Goal: Information Seeking & Learning: Learn about a topic

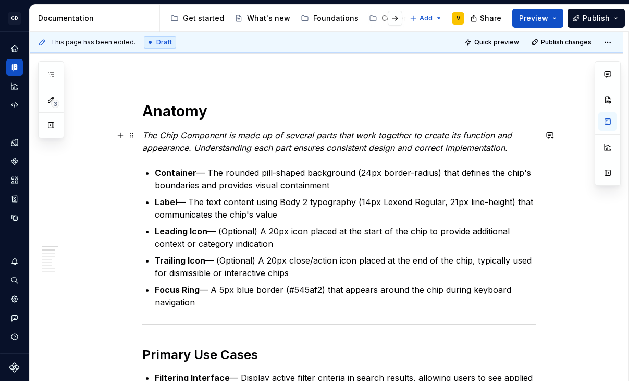
click at [521, 152] on p "The Chip Component is made up of several parts that work together to create its…" at bounding box center [339, 141] width 394 height 25
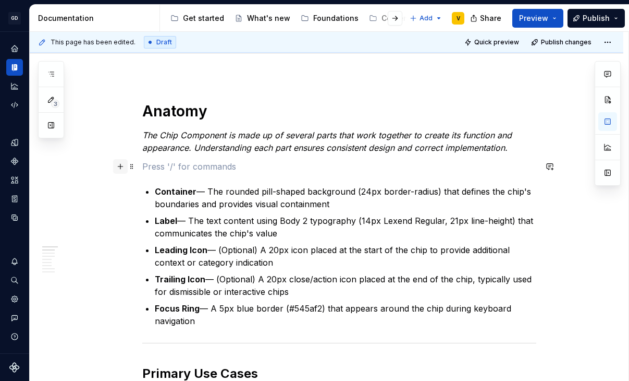
click at [123, 167] on button "button" at bounding box center [120, 166] width 15 height 15
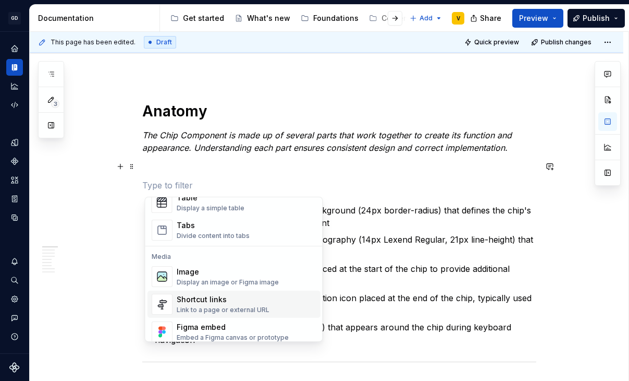
scroll to position [425, 0]
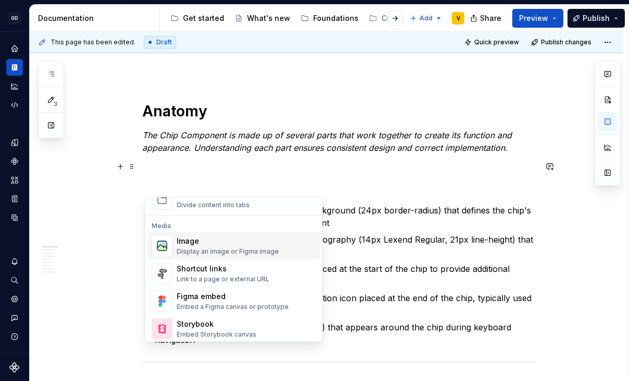
click at [201, 251] on div "Display an image or Figma image" at bounding box center [228, 251] width 102 height 8
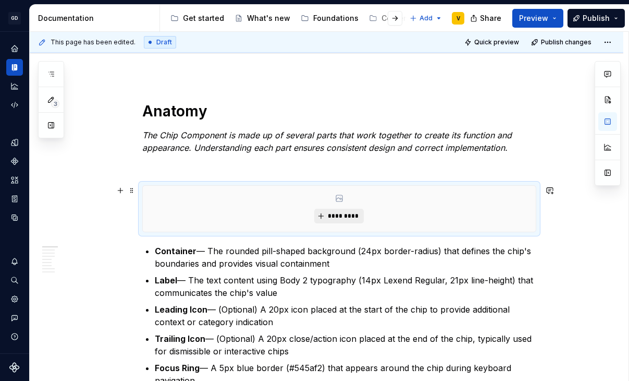
click at [354, 215] on span "*********" at bounding box center [343, 216] width 32 height 8
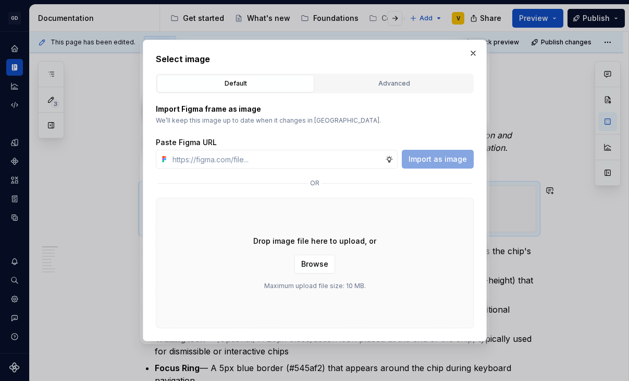
type textarea "*"
type input "[URL][DOMAIN_NAME]"
click at [433, 157] on span "Import as image" at bounding box center [438, 159] width 58 height 10
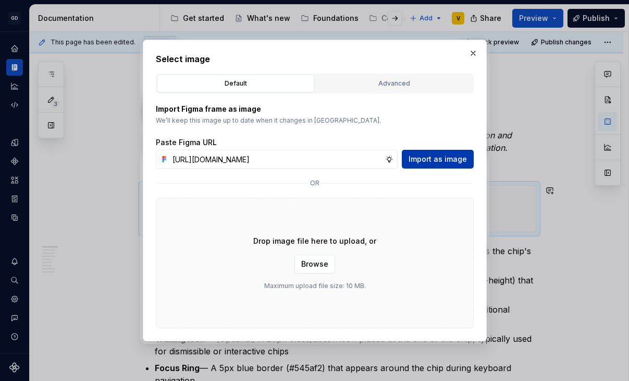
type textarea "*"
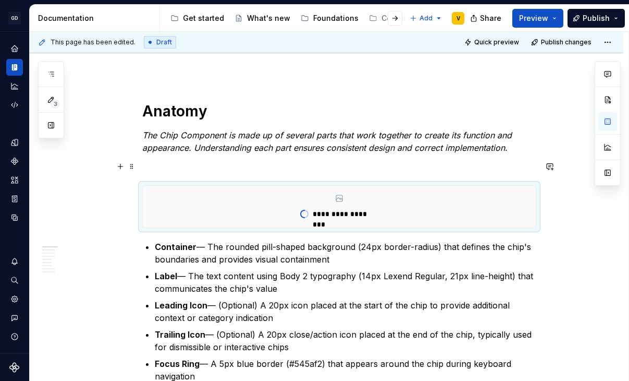
click at [190, 164] on p at bounding box center [339, 166] width 394 height 13
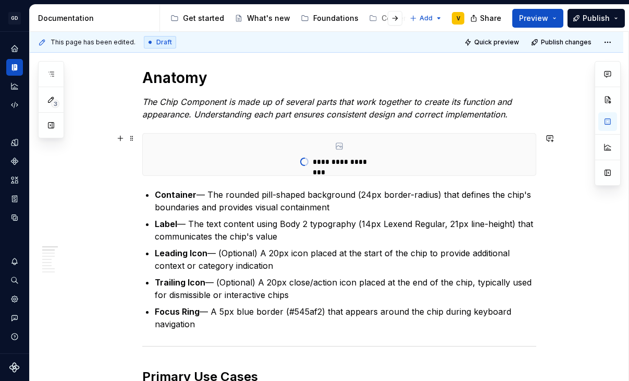
scroll to position [163, 0]
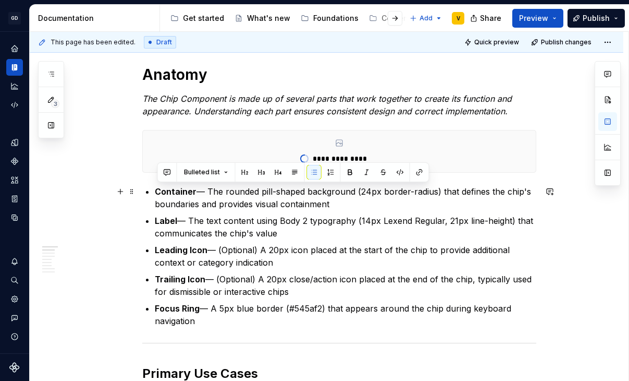
drag, startPoint x: 207, startPoint y: 322, endPoint x: 146, endPoint y: 191, distance: 144.4
click at [329, 172] on button "button" at bounding box center [331, 172] width 15 height 15
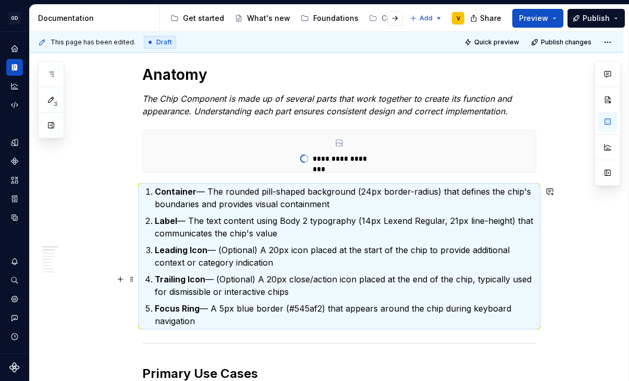
click at [242, 288] on p "Trailing Icon — (Optional) A 20px close/action icon placed at the end of the ch…" at bounding box center [346, 285] width 382 height 25
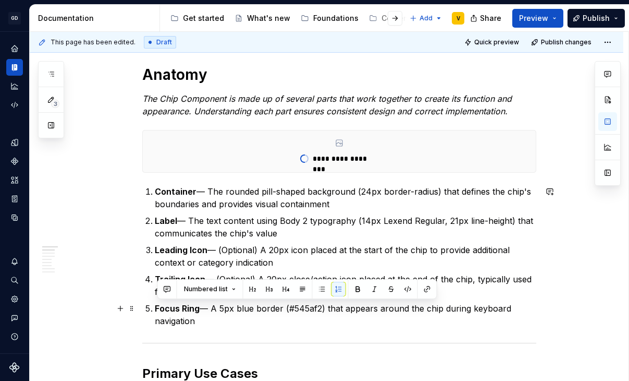
drag, startPoint x: 205, startPoint y: 322, endPoint x: 145, endPoint y: 302, distance: 63.5
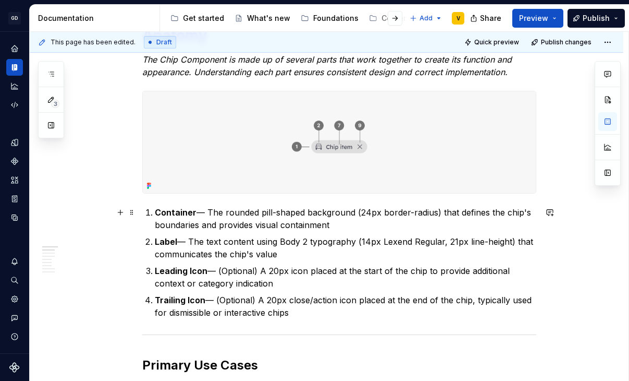
scroll to position [205, 0]
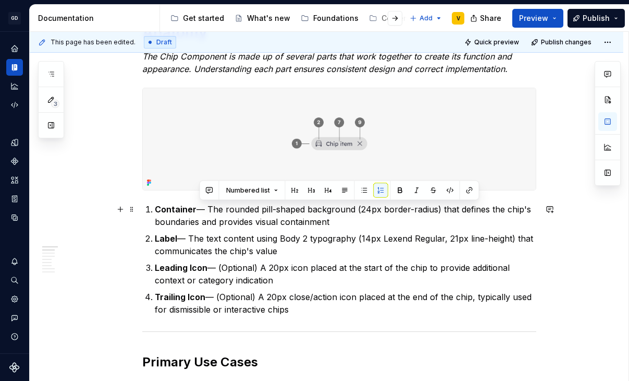
drag, startPoint x: 199, startPoint y: 209, endPoint x: 335, endPoint y: 223, distance: 137.4
click at [335, 223] on p "Container — The rounded pill-shaped background (24px border-radius) that define…" at bounding box center [346, 215] width 382 height 25
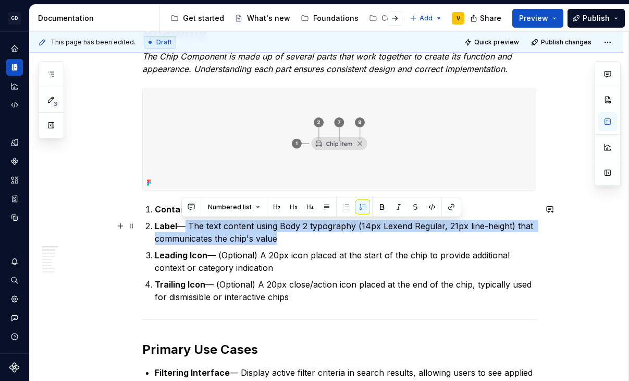
drag, startPoint x: 181, startPoint y: 227, endPoint x: 299, endPoint y: 245, distance: 119.3
click at [299, 245] on ol "Container Label — The text content using Body 2 typography (14px Lexend Regular…" at bounding box center [346, 253] width 382 height 100
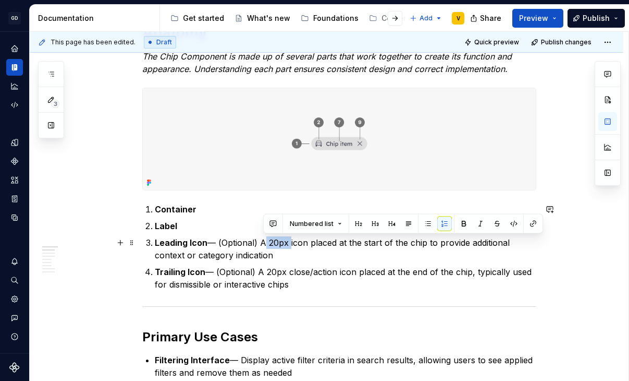
drag, startPoint x: 263, startPoint y: 241, endPoint x: 292, endPoint y: 243, distance: 28.7
click at [292, 243] on p "Leading Icon — (Optional) A 20px icon placed at the start of the chip to provid…" at bounding box center [346, 248] width 382 height 25
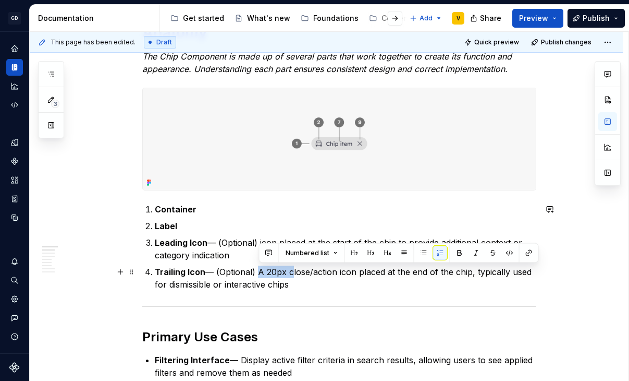
drag, startPoint x: 260, startPoint y: 271, endPoint x: 293, endPoint y: 273, distance: 32.9
click at [293, 273] on p "Trailing Icon — (Optional) A 20px close/action icon placed at the end of the ch…" at bounding box center [346, 277] width 382 height 25
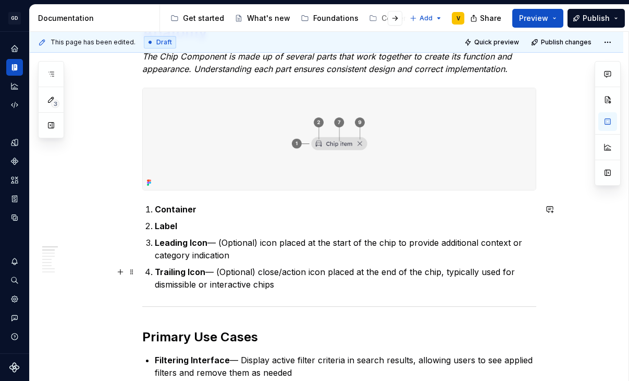
click at [242, 290] on p "Trailing Icon — (Optional) close/action icon placed at the end of the chip, typ…" at bounding box center [346, 277] width 382 height 25
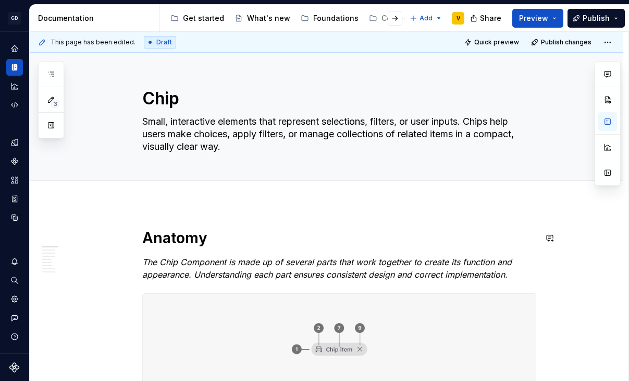
scroll to position [18, 0]
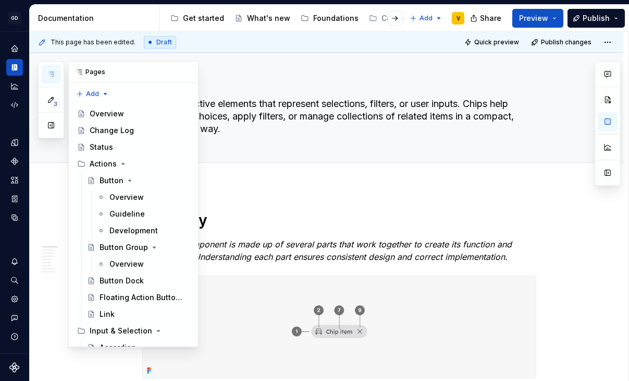
click at [53, 68] on button "button" at bounding box center [51, 74] width 19 height 19
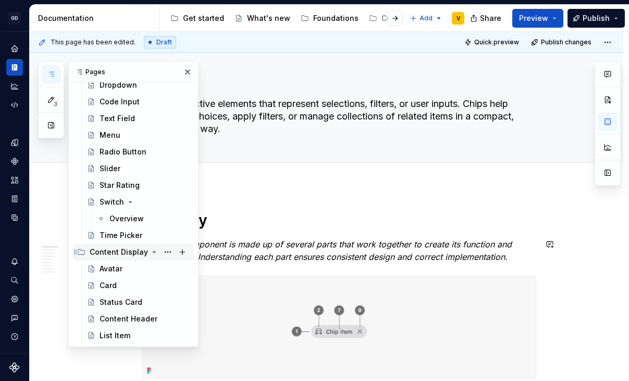
scroll to position [331, 0]
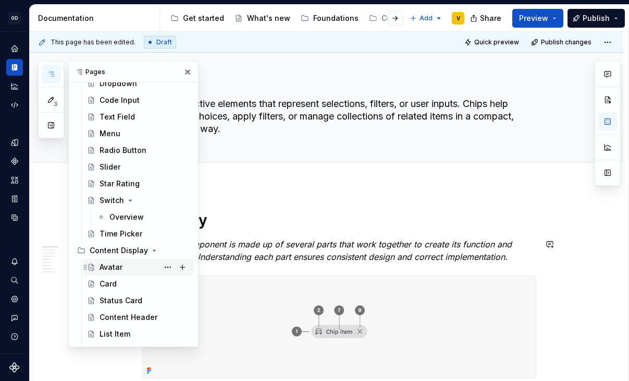
click at [124, 265] on div "Avatar" at bounding box center [145, 267] width 90 height 15
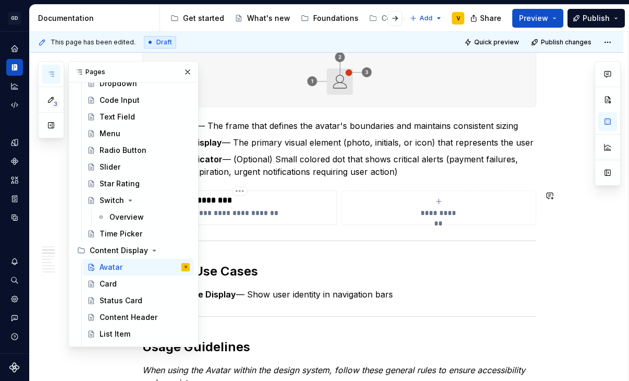
scroll to position [301, 0]
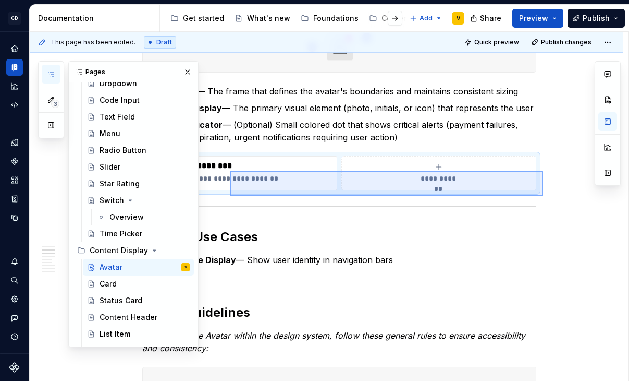
drag, startPoint x: 543, startPoint y: 196, endPoint x: 229, endPoint y: 171, distance: 315.0
click at [229, 171] on div "**********" at bounding box center [329, 206] width 599 height 349
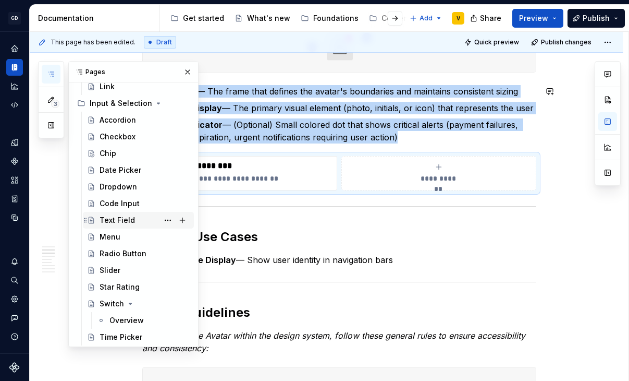
scroll to position [225, 0]
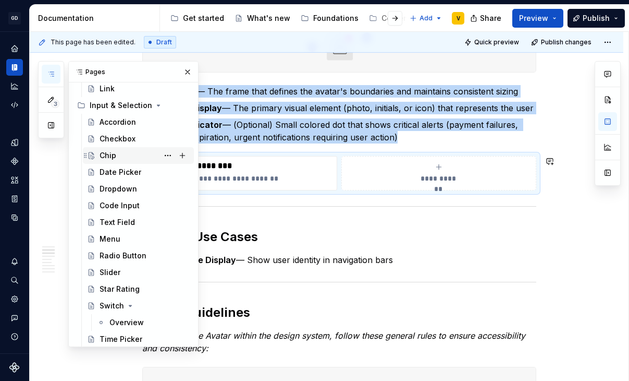
click at [129, 157] on div "Chip" at bounding box center [145, 155] width 90 height 15
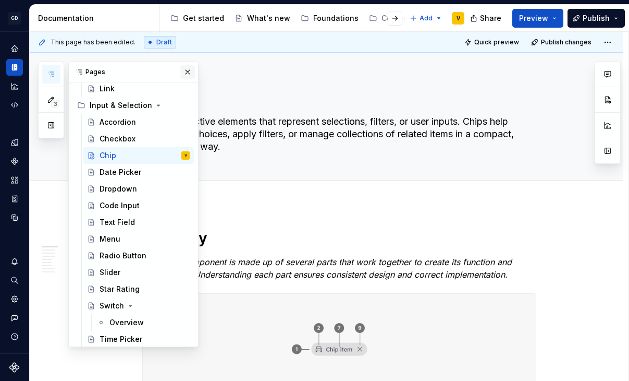
click at [189, 70] on button "button" at bounding box center [187, 72] width 15 height 15
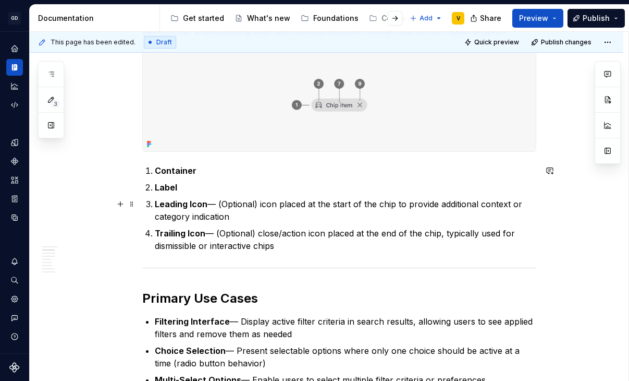
scroll to position [257, 0]
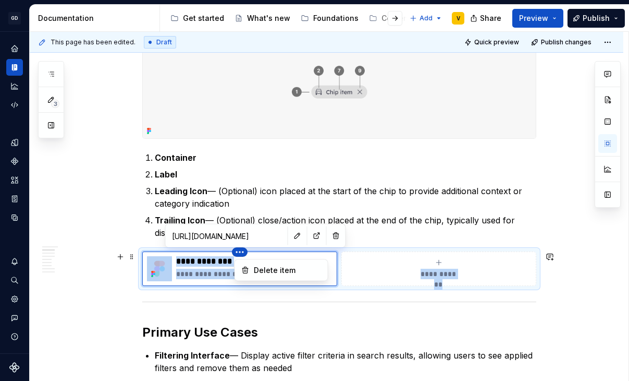
click at [242, 253] on html "GD Oxygen V Design system data Documentation Accessibility guide for tree Page …" at bounding box center [314, 190] width 629 height 381
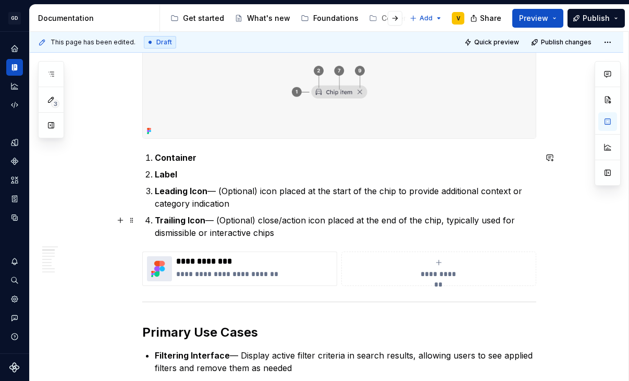
click at [272, 235] on html "GD Oxygen V Design system data Documentation Accessibility guide for tree Page …" at bounding box center [314, 190] width 629 height 381
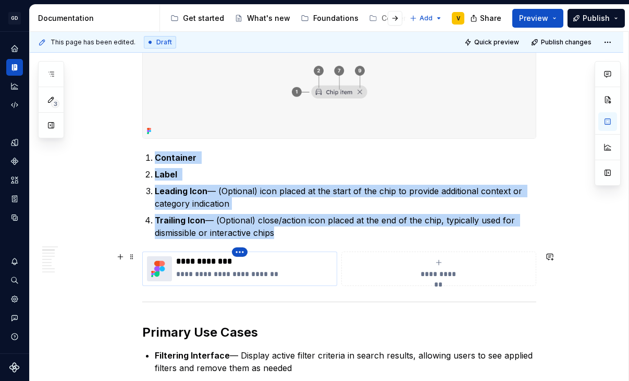
click at [242, 252] on html "GD Oxygen V Design system data Documentation Accessibility guide for tree Page …" at bounding box center [314, 190] width 629 height 381
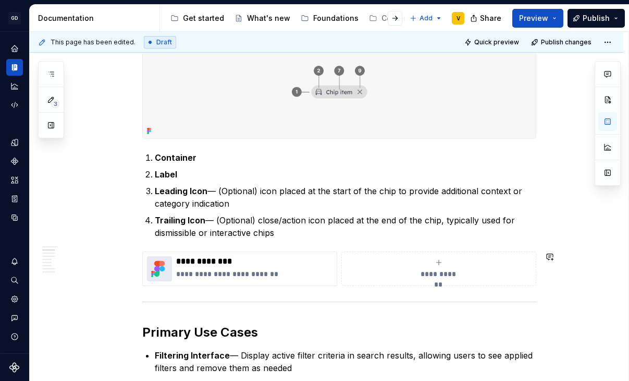
click at [269, 234] on html "GD Oxygen V Design system data Documentation Accessibility guide for tree Page …" at bounding box center [314, 190] width 629 height 381
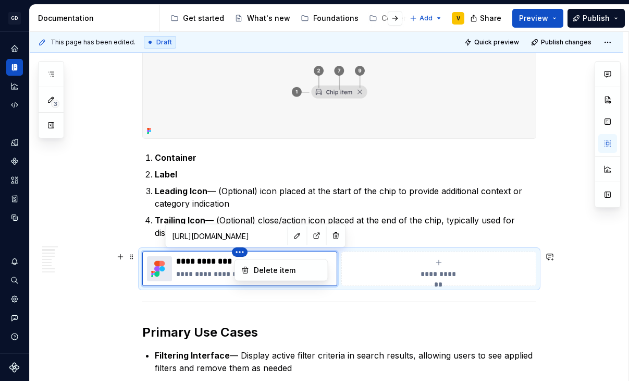
click at [245, 255] on html "GD Oxygen V Design system data Documentation Accessibility guide for tree Page …" at bounding box center [314, 190] width 629 height 381
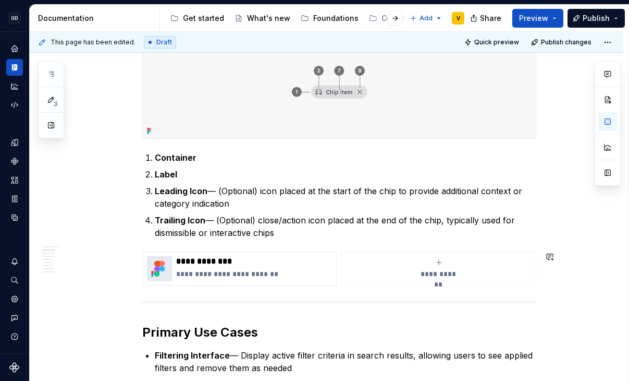
click at [269, 234] on html "GD Oxygen V Design system data Documentation Accessibility guide for tree Page …" at bounding box center [314, 190] width 629 height 381
click at [245, 261] on p "**********" at bounding box center [254, 261] width 156 height 10
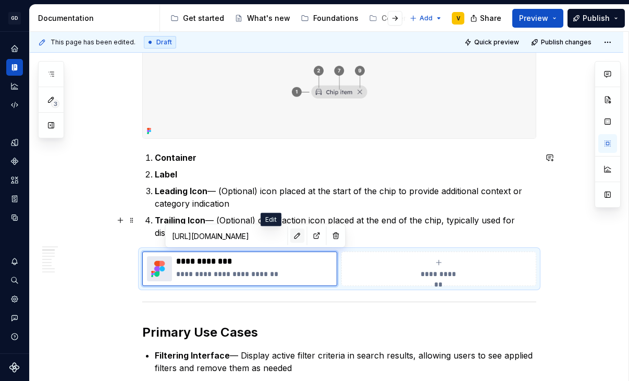
click at [290, 233] on button "button" at bounding box center [297, 235] width 15 height 15
type textarea "*"
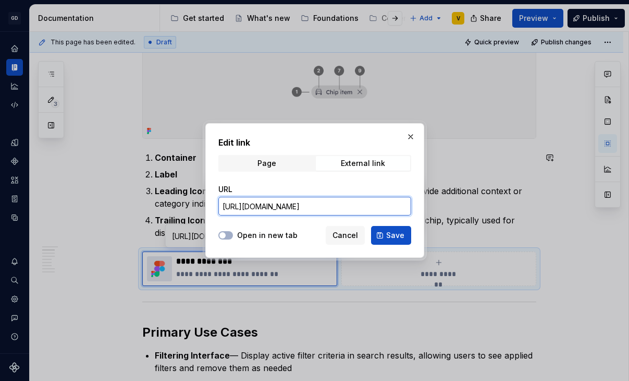
scroll to position [0, 454]
drag, startPoint x: 224, startPoint y: 206, endPoint x: 438, endPoint y: 202, distance: 213.8
click at [438, 202] on div "Edit link Page External link URL [URL][DOMAIN_NAME] Open in new tab Cancel Save" at bounding box center [314, 190] width 629 height 381
paste input "[URL][DOMAIN_NAME]"
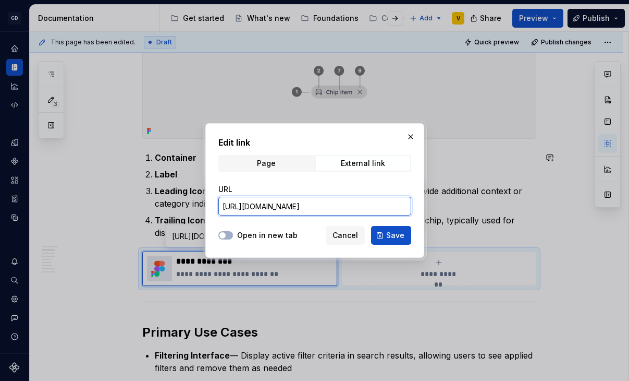
scroll to position [0, 472]
type input "[URL][DOMAIN_NAME]"
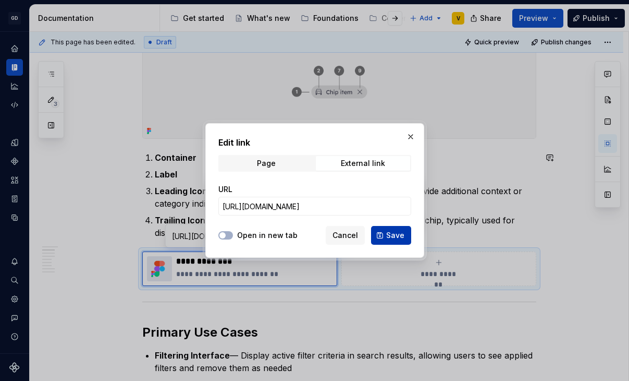
click at [398, 232] on span "Save" at bounding box center [395, 235] width 18 height 10
type textarea "*"
type input "[URL][DOMAIN_NAME]"
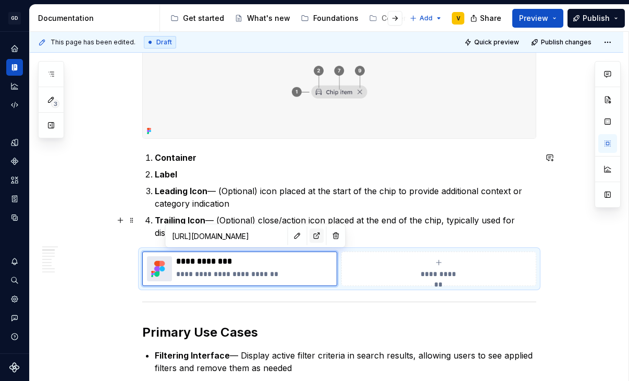
click at [310, 237] on button "button" at bounding box center [317, 235] width 15 height 15
click at [248, 209] on p "Leading Icon — (Optional) icon placed at the start of the chip to provide addit…" at bounding box center [346, 197] width 382 height 25
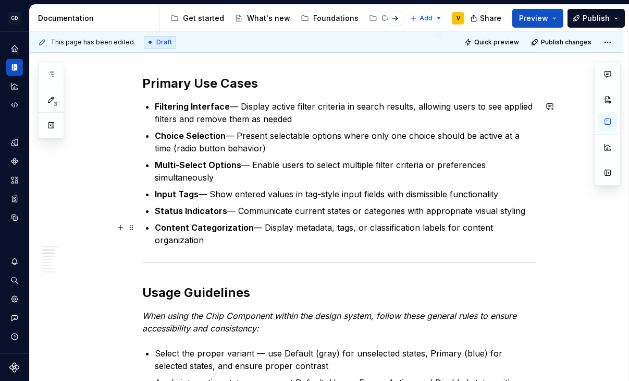
scroll to position [509, 0]
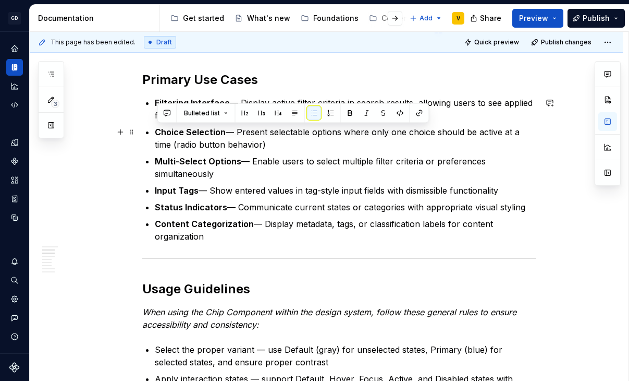
drag, startPoint x: 157, startPoint y: 130, endPoint x: 268, endPoint y: 145, distance: 111.5
click at [268, 145] on p "Choice Selection — Present selectable options where only one choice should be a…" at bounding box center [346, 138] width 382 height 25
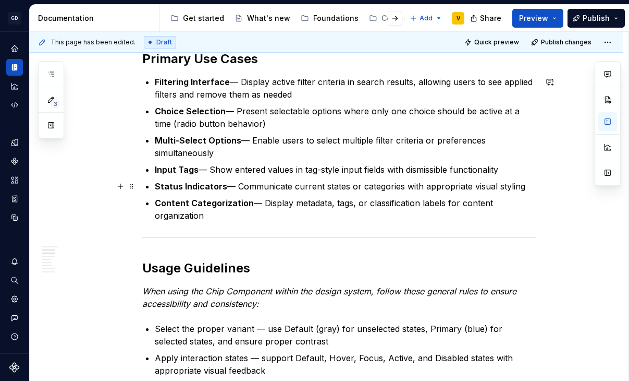
scroll to position [531, 0]
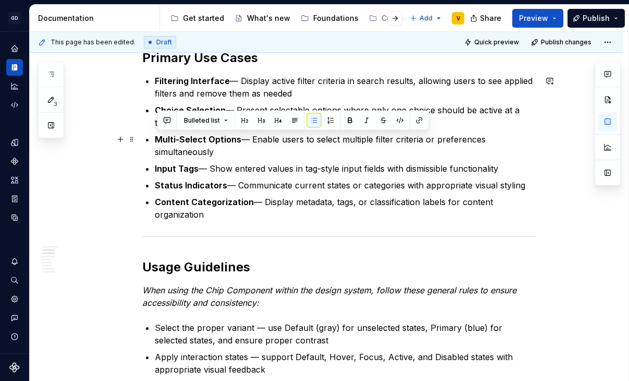
drag, startPoint x: 157, startPoint y: 138, endPoint x: 214, endPoint y: 147, distance: 57.6
click at [214, 147] on p "Multi-Select Options — Enable users to select multiple filter criteria or prefe…" at bounding box center [346, 145] width 382 height 25
click at [225, 152] on p "Multi-Select Options — Enable users to select multiple filter criteria or prefe…" at bounding box center [346, 145] width 382 height 25
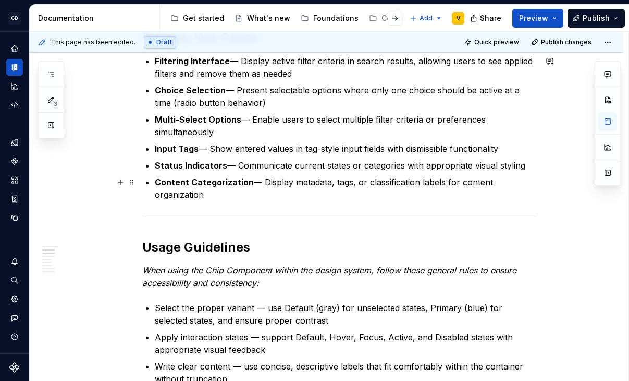
scroll to position [554, 0]
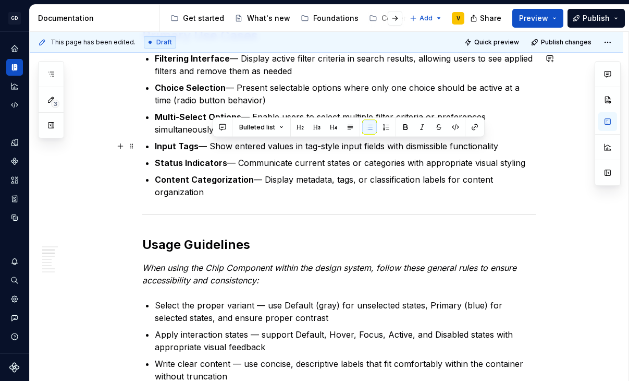
drag, startPoint x: 214, startPoint y: 145, endPoint x: 509, endPoint y: 150, distance: 295.2
click at [509, 150] on p "Input Tags — Show entered values in tag-style input fields with dismissible fun…" at bounding box center [346, 146] width 382 height 13
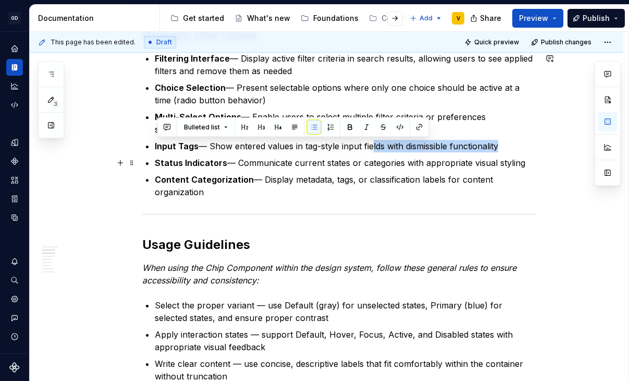
drag, startPoint x: 372, startPoint y: 145, endPoint x: 503, endPoint y: 155, distance: 131.7
click at [503, 155] on ul "Filtering Interface — Display active filter criteria in search results, allowin…" at bounding box center [346, 125] width 382 height 146
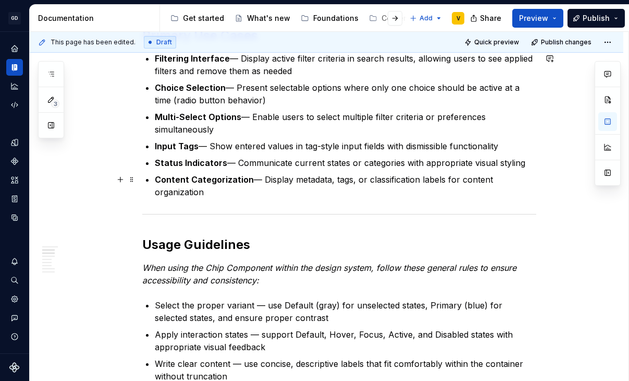
click at [494, 178] on p "Content Categorization — Display metadata, tags, or classification labels for c…" at bounding box center [346, 185] width 382 height 25
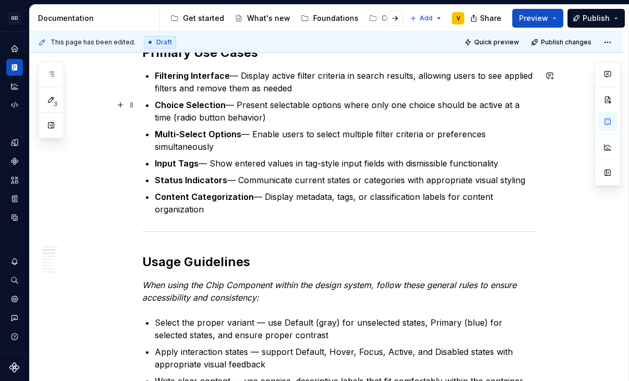
scroll to position [529, 0]
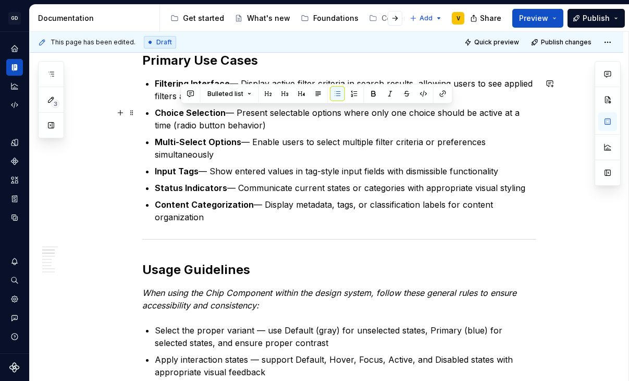
drag, startPoint x: 179, startPoint y: 111, endPoint x: 272, endPoint y: 128, distance: 94.4
click at [272, 128] on p "Choice Selection — Present selectable options where only one choice should be a…" at bounding box center [346, 118] width 382 height 25
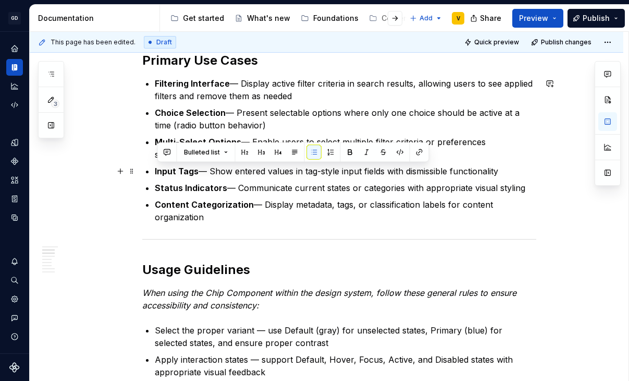
drag, startPoint x: 156, startPoint y: 168, endPoint x: 511, endPoint y: 172, distance: 354.6
click at [511, 172] on p "Input Tags — Show entered values in tag-style input fields with dismissible fun…" at bounding box center [346, 171] width 382 height 13
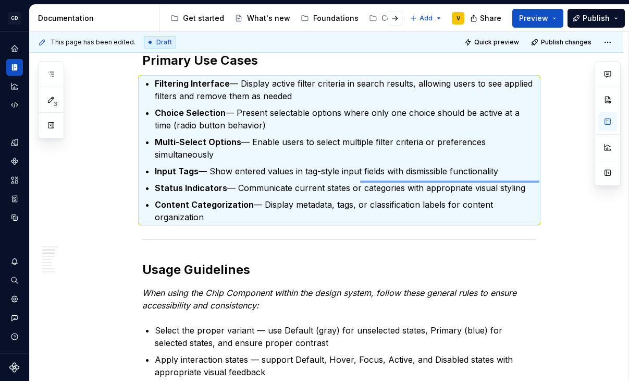
drag, startPoint x: 540, startPoint y: 182, endPoint x: 360, endPoint y: 180, distance: 179.4
click at [360, 180] on div "**********" at bounding box center [329, 206] width 599 height 349
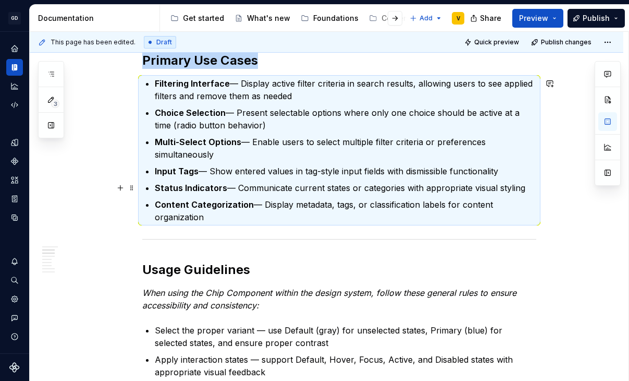
click at [362, 183] on p "Status Indicators — Communicate current states or categories with appropriate v…" at bounding box center [346, 187] width 382 height 13
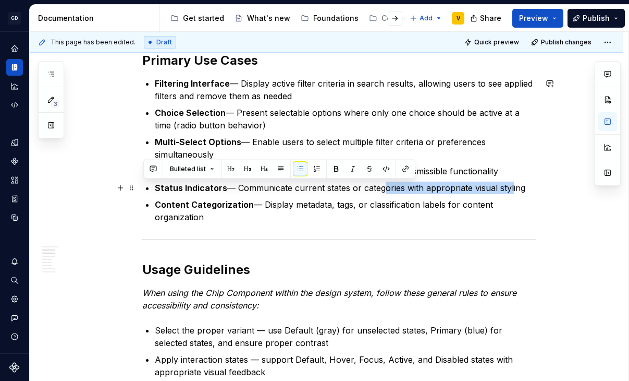
drag, startPoint x: 383, startPoint y: 186, endPoint x: 520, endPoint y: 192, distance: 137.8
click at [520, 192] on p "Status Indicators — Communicate current states or categories with appropriate v…" at bounding box center [346, 187] width 382 height 13
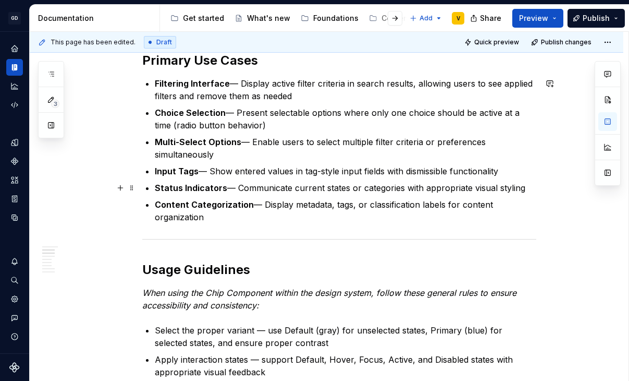
click at [520, 192] on p "Status Indicators — Communicate current states or categories with appropriate v…" at bounding box center [346, 187] width 382 height 13
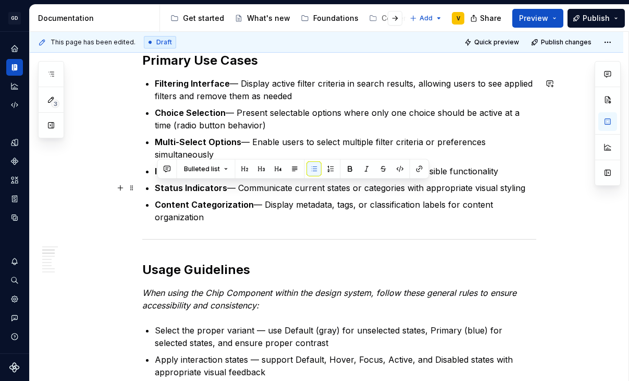
drag, startPoint x: 535, startPoint y: 188, endPoint x: 152, endPoint y: 187, distance: 382.2
click at [155, 187] on li "Status Indicators — Communicate current states or categories with appropriate v…" at bounding box center [346, 187] width 382 height 13
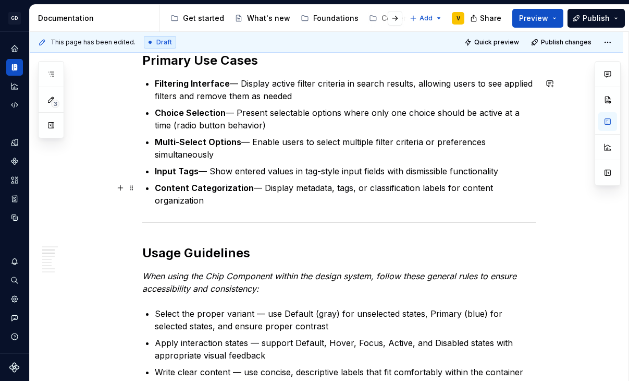
click at [220, 201] on p "Content Categorization — Display metadata, tags, or classification labels for c…" at bounding box center [346, 193] width 382 height 25
drag, startPoint x: 369, startPoint y: 195, endPoint x: 390, endPoint y: 205, distance: 23.6
click at [390, 205] on p "Content Categorization — Display metadata, tags, or classification labels for c…" at bounding box center [346, 193] width 382 height 25
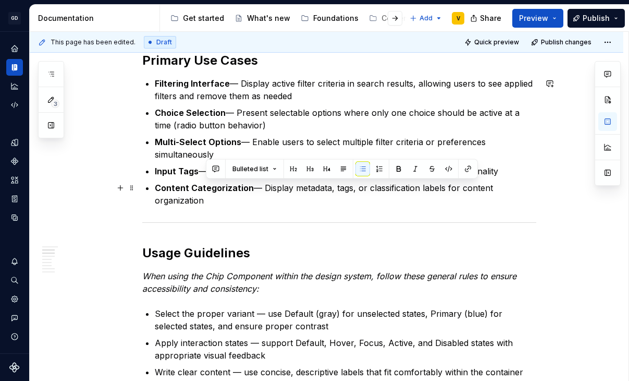
drag, startPoint x: 376, startPoint y: 188, endPoint x: 409, endPoint y: 206, distance: 37.8
click at [409, 206] on p "Content Categorization — Display metadata, tags, or classification labels for c…" at bounding box center [346, 193] width 382 height 25
click at [240, 202] on p "Content Categorization — Display metadata, tags, or classification labels for c…" at bounding box center [346, 193] width 382 height 25
drag, startPoint x: 227, startPoint y: 199, endPoint x: 145, endPoint y: 186, distance: 82.9
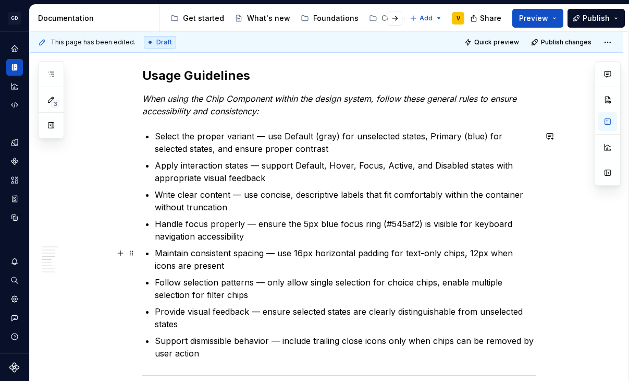
scroll to position [647, 0]
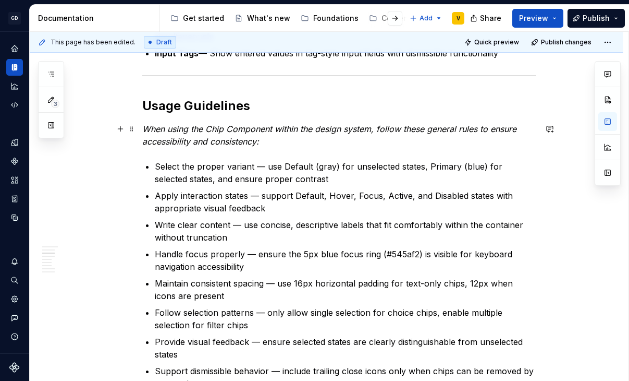
click at [281, 139] on p "When using the Chip Component within the design system, follow these general ru…" at bounding box center [339, 135] width 394 height 25
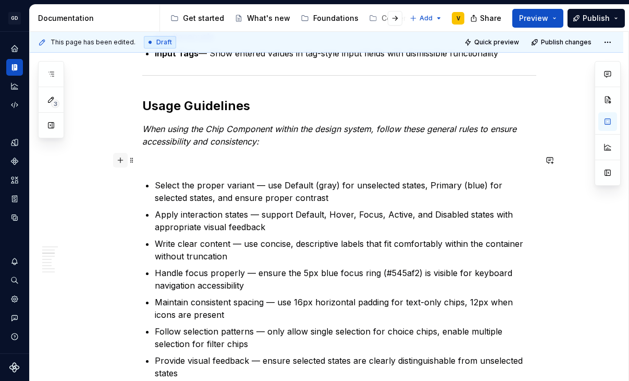
click at [124, 163] on button "button" at bounding box center [120, 160] width 15 height 15
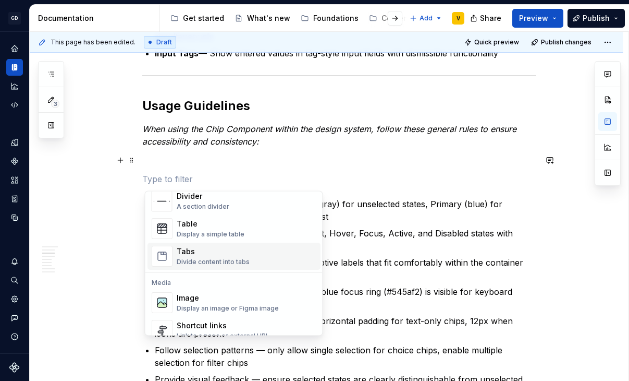
scroll to position [365, 0]
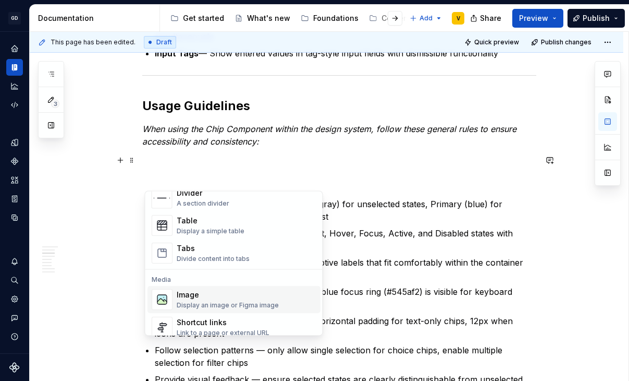
click at [181, 293] on div "Image" at bounding box center [228, 295] width 102 height 10
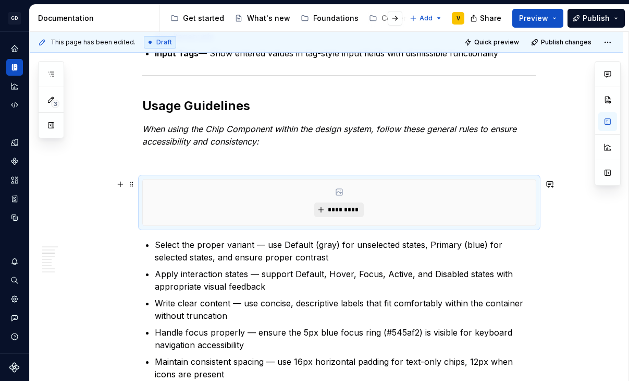
click at [337, 213] on span "*********" at bounding box center [343, 209] width 32 height 8
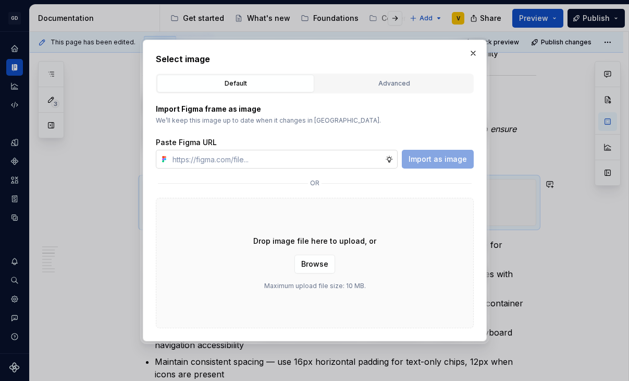
type textarea "*"
type input "[URL][DOMAIN_NAME]"
click at [414, 159] on span "Import as image" at bounding box center [438, 159] width 58 height 10
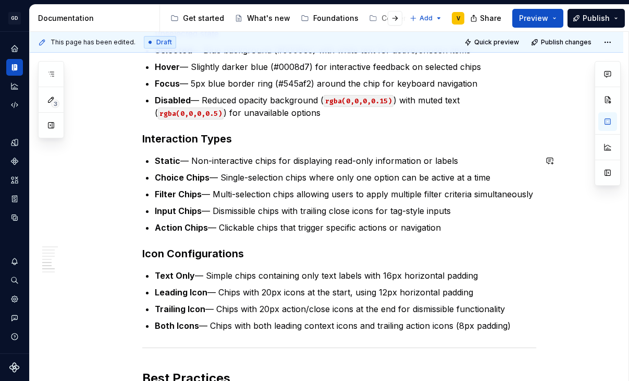
scroll to position [1303, 0]
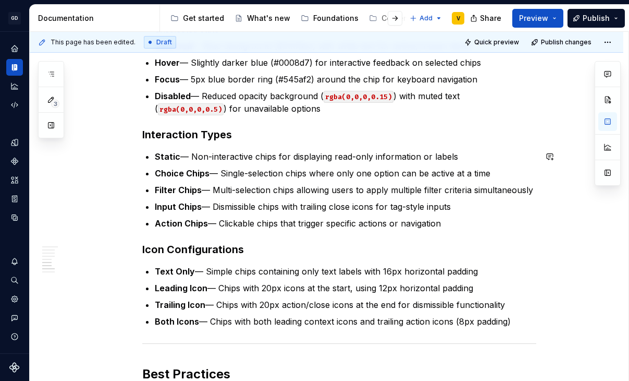
click at [258, 139] on h3 "Interaction Types" at bounding box center [339, 134] width 394 height 15
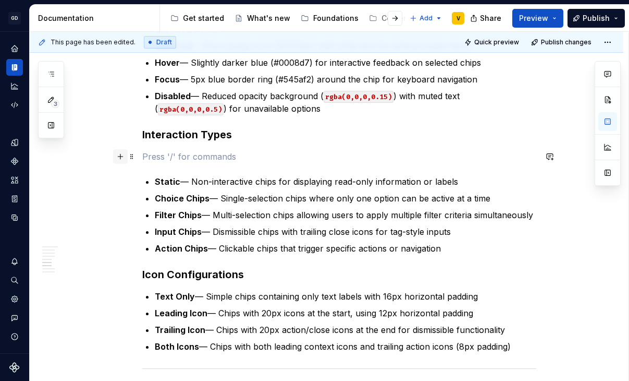
click at [122, 156] on button "button" at bounding box center [120, 156] width 15 height 15
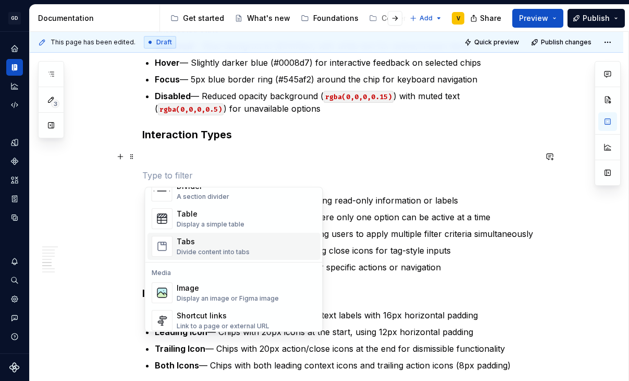
scroll to position [371, 0]
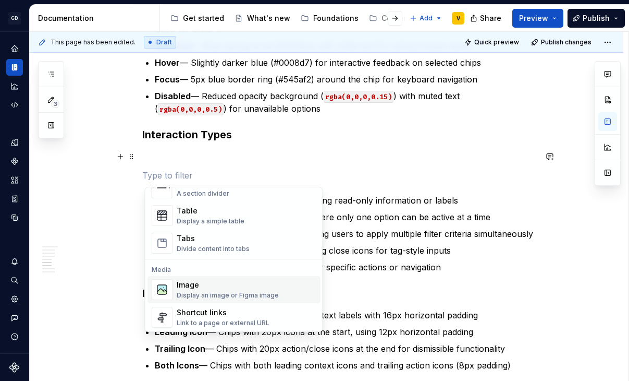
click at [190, 286] on div "Image" at bounding box center [228, 285] width 102 height 10
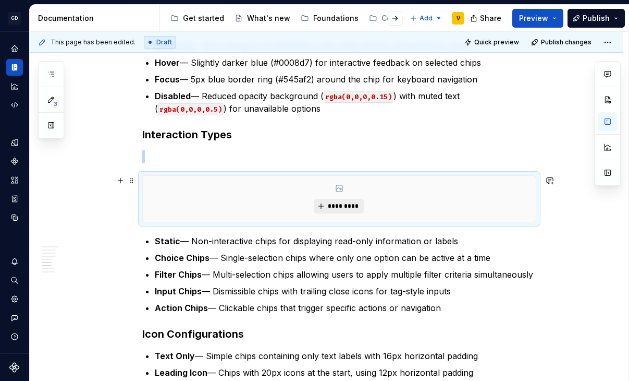
click at [346, 205] on span "*********" at bounding box center [343, 206] width 32 height 8
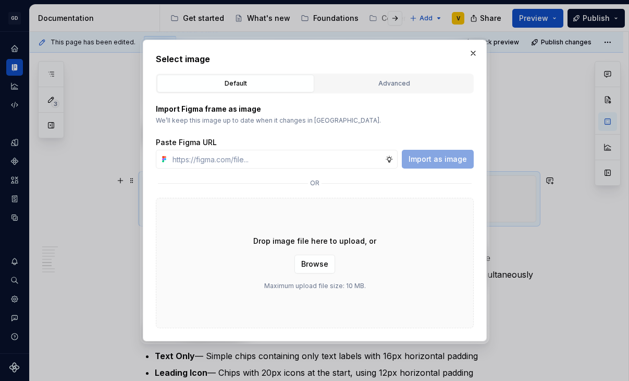
type textarea "*"
type input "[URL][DOMAIN_NAME]"
click at [429, 160] on span "Import as image" at bounding box center [438, 159] width 58 height 10
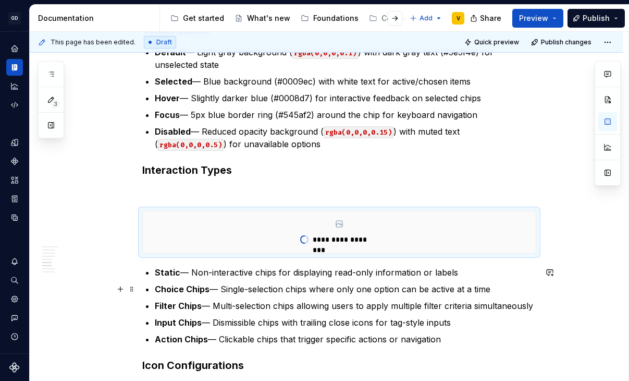
type textarea "*"
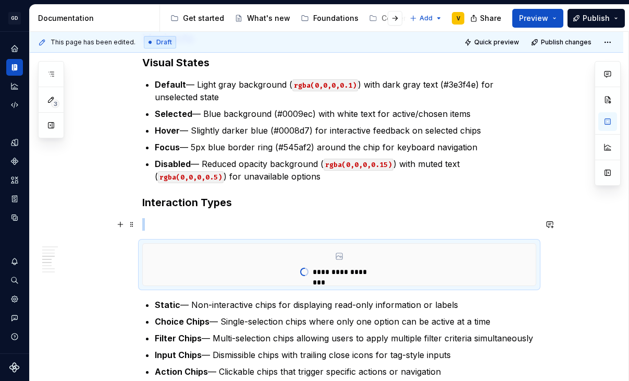
click at [153, 222] on p at bounding box center [339, 224] width 394 height 13
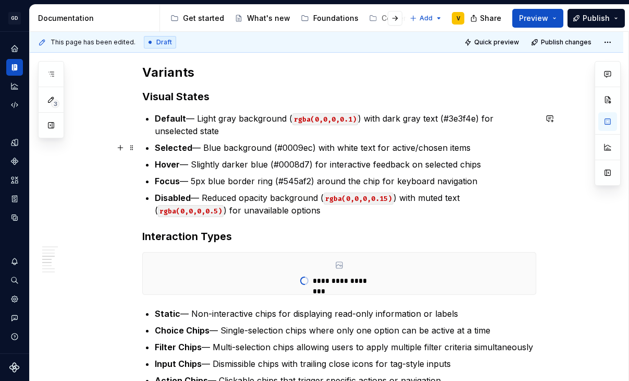
scroll to position [1200, 0]
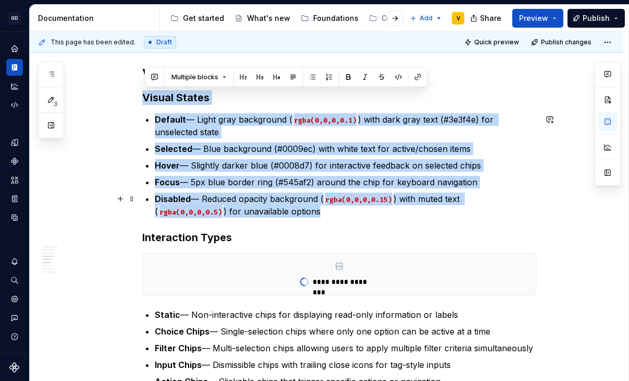
drag, startPoint x: 144, startPoint y: 99, endPoint x: 529, endPoint y: 216, distance: 402.3
click at [529, 216] on div "**********" at bounding box center [339, 99] width 394 height 2143
copy div "Visual States Default — Light gray background ( rgba(0,0,0,0.1) ) with dark gra…"
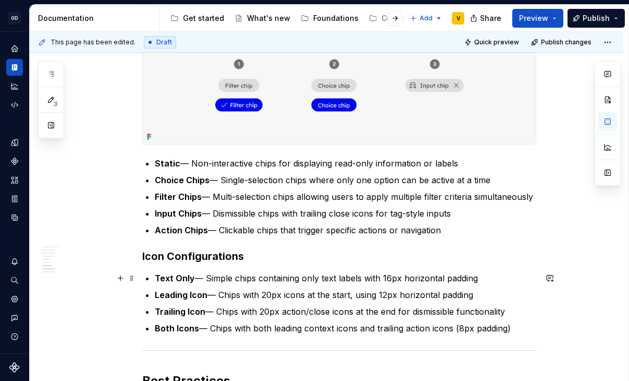
scroll to position [1322, 0]
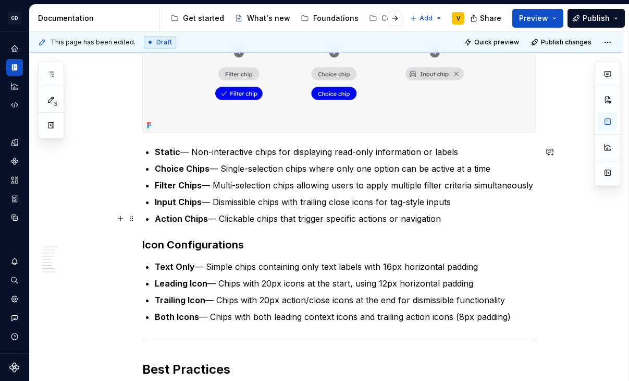
click at [489, 212] on ul "Static — Non-interactive chips for displaying read-only information or labels C…" at bounding box center [346, 184] width 382 height 79
paste div
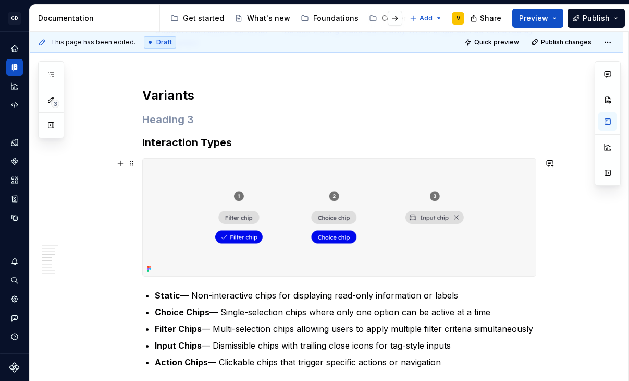
scroll to position [1172, 0]
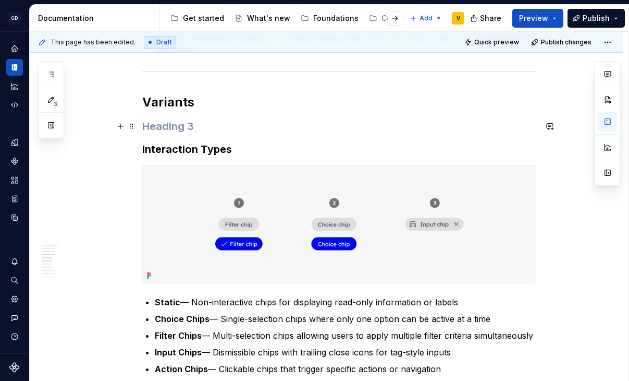
click at [161, 128] on h3 at bounding box center [339, 126] width 394 height 15
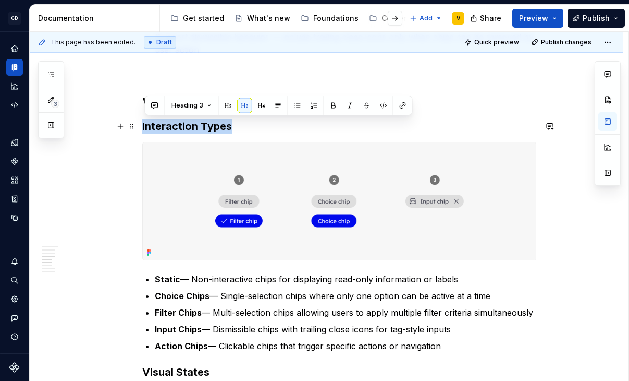
drag, startPoint x: 244, startPoint y: 128, endPoint x: 141, endPoint y: 126, distance: 103.3
click at [141, 126] on div "**********" at bounding box center [327, 217] width 594 height 2370
click at [169, 142] on div at bounding box center [339, 201] width 394 height 118
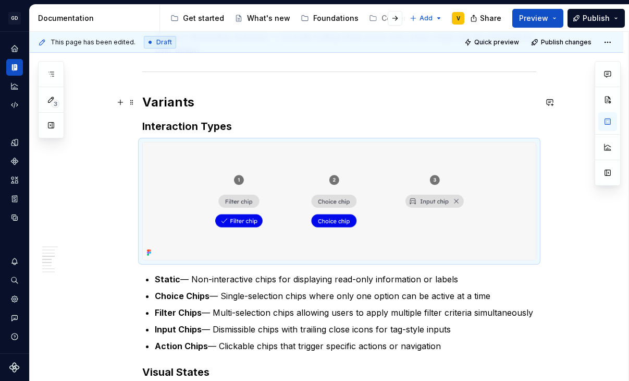
click at [164, 107] on h2 "Variants" at bounding box center [339, 102] width 394 height 17
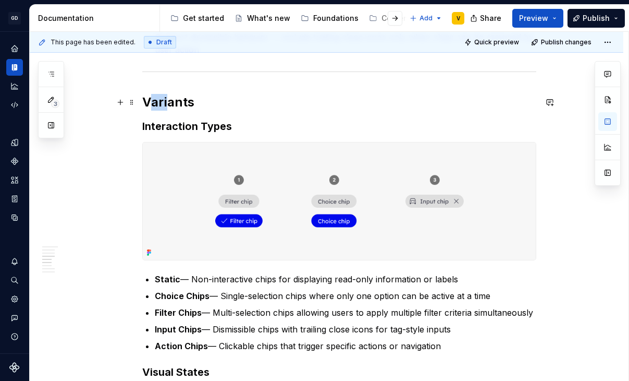
drag, startPoint x: 152, startPoint y: 103, endPoint x: 174, endPoint y: 103, distance: 21.9
click at [174, 103] on h2 "Variants" at bounding box center [339, 102] width 394 height 17
click at [194, 128] on h3 "Interaction Types" at bounding box center [339, 126] width 394 height 15
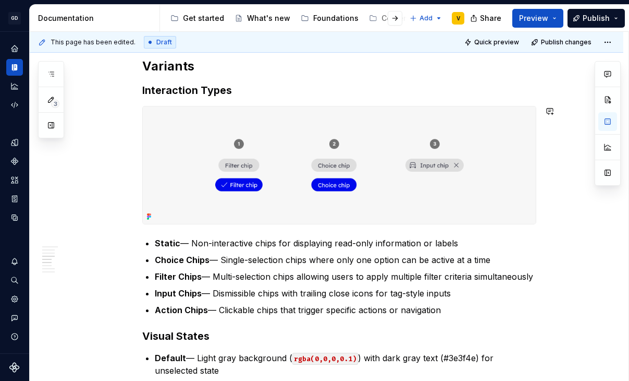
scroll to position [1255, 0]
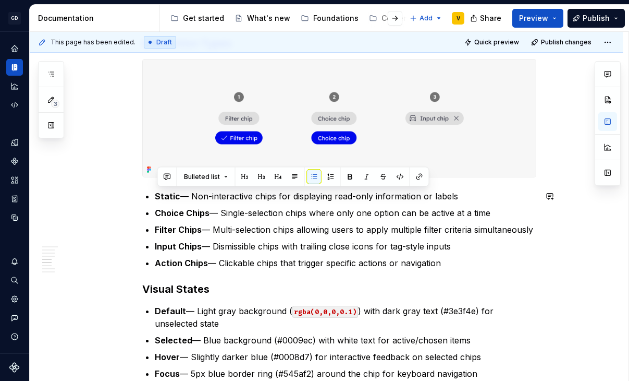
drag, startPoint x: 447, startPoint y: 263, endPoint x: 133, endPoint y: 185, distance: 323.4
click at [133, 185] on div "**********" at bounding box center [327, 134] width 594 height 2370
click at [327, 177] on button "button" at bounding box center [331, 176] width 15 height 15
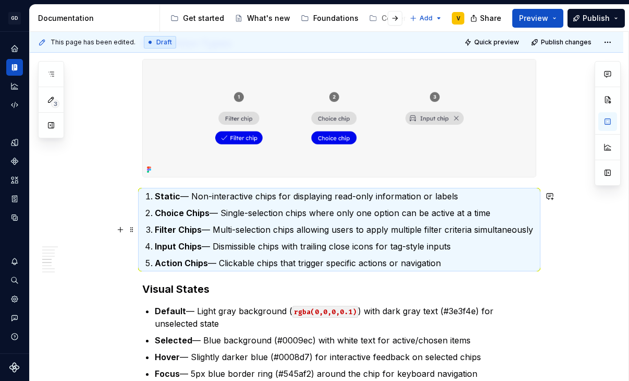
click at [202, 233] on strong "Filter Chips" at bounding box center [178, 229] width 47 height 10
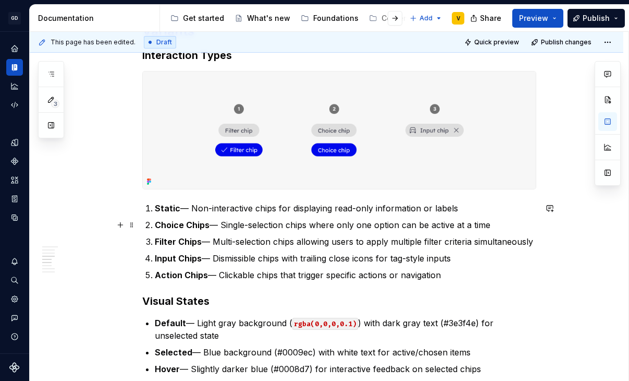
scroll to position [1239, 0]
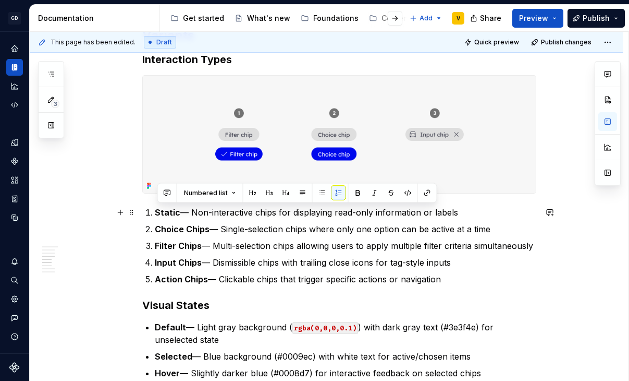
drag, startPoint x: 470, startPoint y: 211, endPoint x: 145, endPoint y: 206, distance: 325.4
click at [145, 206] on div "**********" at bounding box center [339, 99] width 394 height 2218
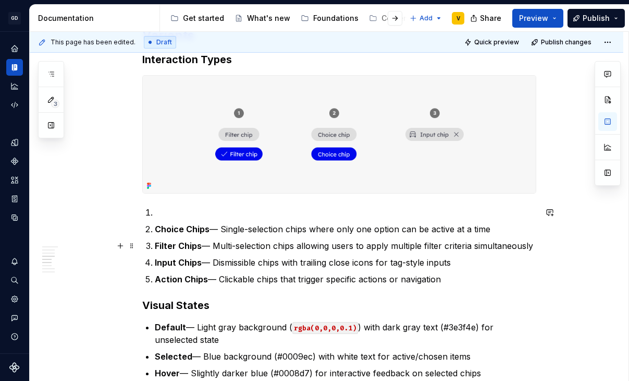
drag, startPoint x: 157, startPoint y: 246, endPoint x: 537, endPoint y: 248, distance: 379.6
click at [537, 248] on p "Filter Chips — Multi-selection chips allowing users to apply multiple filter cr…" at bounding box center [346, 245] width 382 height 13
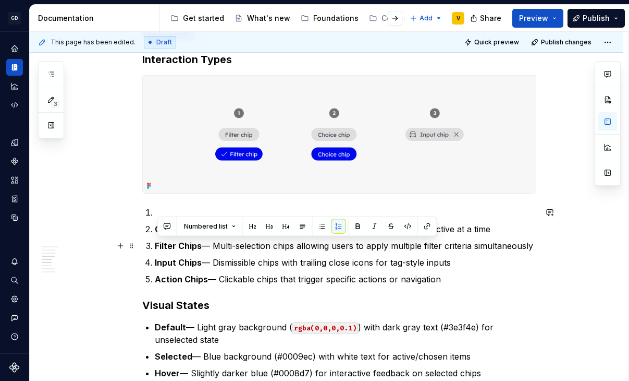
copy p "Filter Chips — Multi-selection chips allowing users to apply multiple filter cr…"
click at [176, 209] on p at bounding box center [346, 212] width 382 height 13
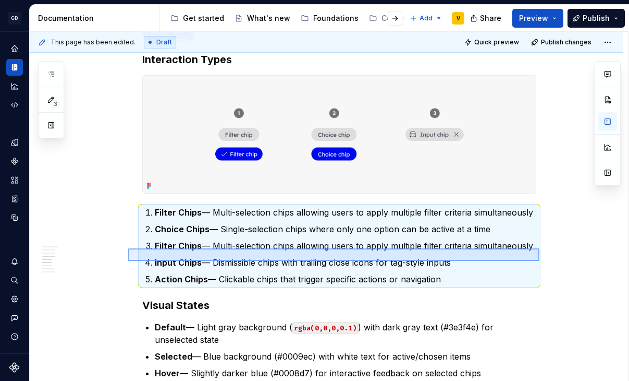
drag, startPoint x: 540, startPoint y: 248, endPoint x: 138, endPoint y: 245, distance: 402.1
click at [138, 245] on div "**********" at bounding box center [329, 206] width 599 height 349
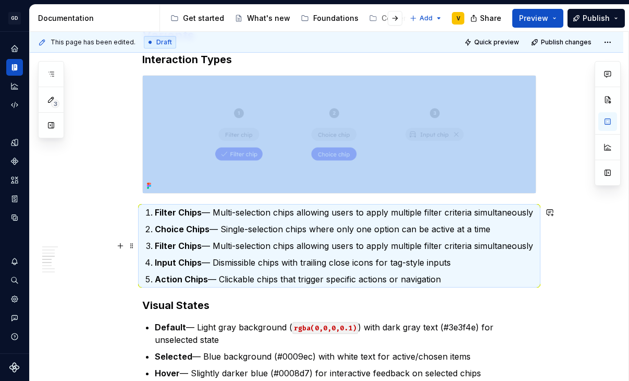
click at [136, 245] on span at bounding box center [132, 245] width 8 height 15
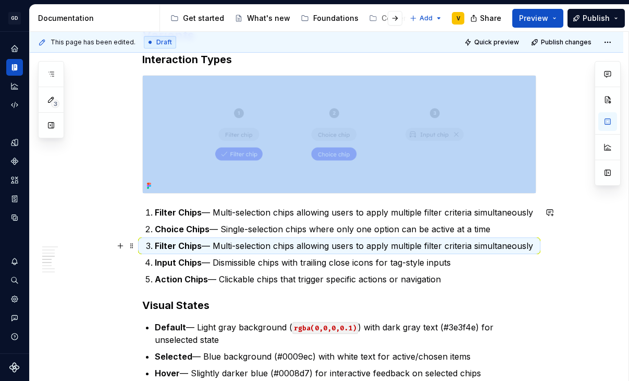
click at [172, 245] on strong "Filter Chips" at bounding box center [178, 245] width 47 height 10
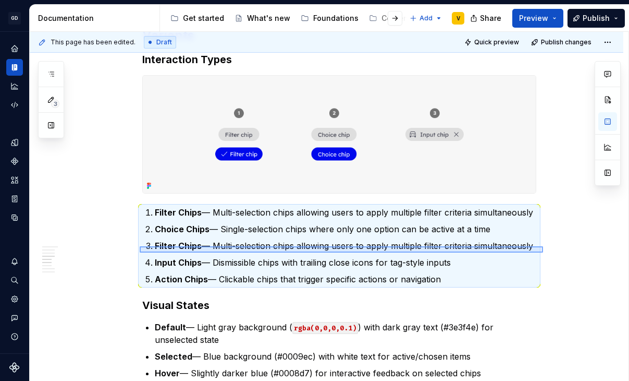
drag, startPoint x: 543, startPoint y: 246, endPoint x: 140, endPoint y: 252, distance: 403.1
click at [140, 252] on div "**********" at bounding box center [329, 206] width 599 height 349
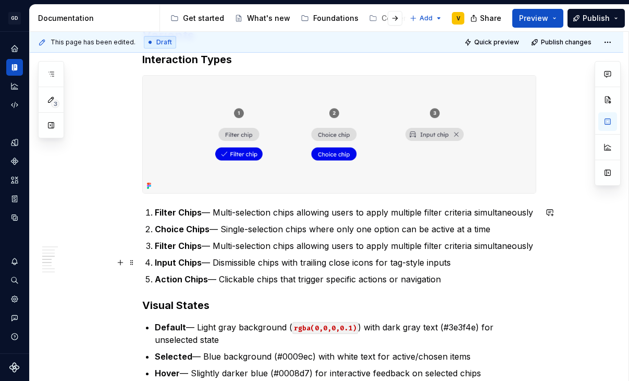
click at [140, 252] on div "**********" at bounding box center [327, 150] width 594 height 2370
click at [155, 245] on li "Filter Chips — Multi-selection chips allowing users to apply multiple filter cr…" at bounding box center [346, 245] width 382 height 13
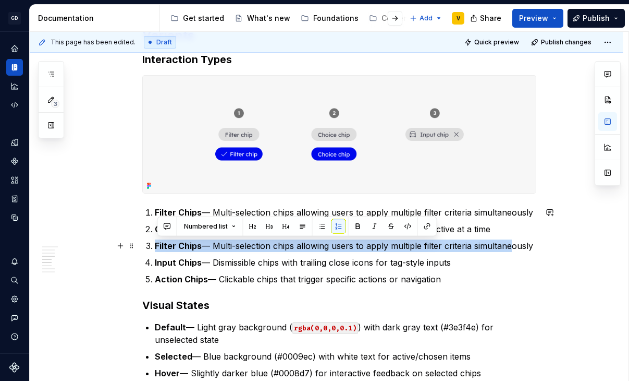
drag, startPoint x: 158, startPoint y: 245, endPoint x: 511, endPoint y: 239, distance: 352.6
click at [511, 239] on p "Filter Chips — Multi-selection chips allowing users to apply multiple filter cr…" at bounding box center [346, 245] width 382 height 13
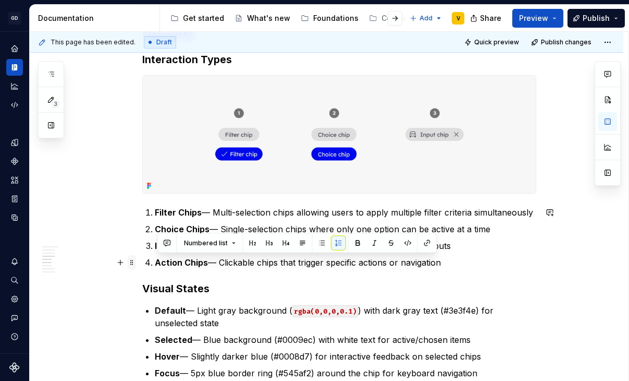
drag, startPoint x: 460, startPoint y: 261, endPoint x: 136, endPoint y: 261, distance: 324.4
click at [142, 261] on div "**********" at bounding box center [339, 97] width 394 height 2214
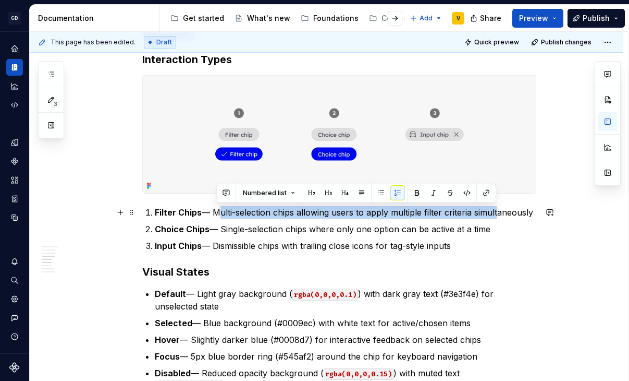
drag, startPoint x: 217, startPoint y: 212, endPoint x: 499, endPoint y: 212, distance: 281.1
click at [499, 212] on p "Filter Chips — Multi-selection chips allowing users to apply multiple filter cr…" at bounding box center [346, 212] width 382 height 13
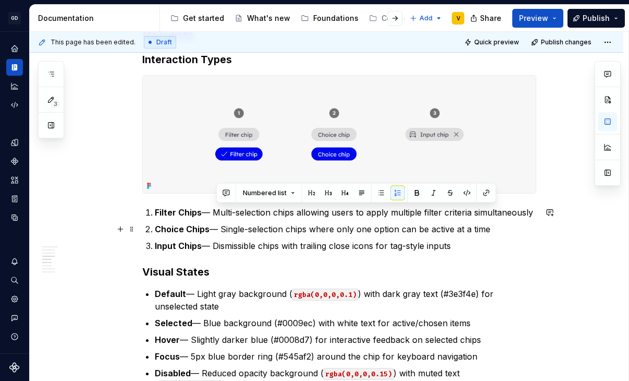
click at [425, 223] on p "Choice Chips — Single-selection chips where only one option can be active at a …" at bounding box center [346, 229] width 382 height 13
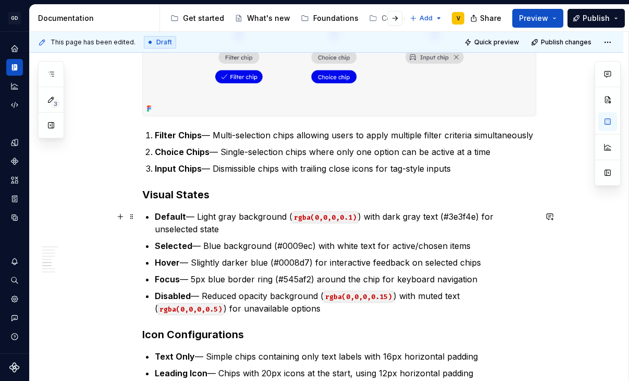
scroll to position [1321, 0]
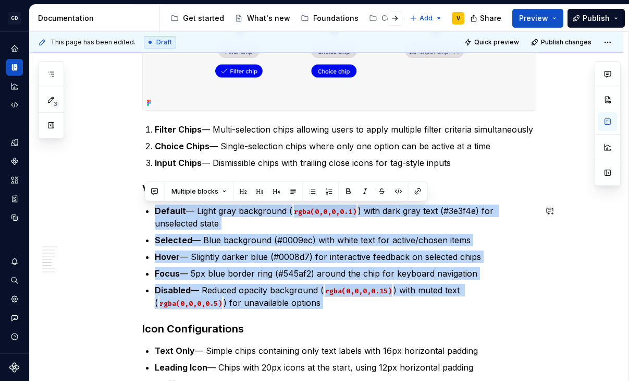
drag, startPoint x: 248, startPoint y: 309, endPoint x: 137, endPoint y: 204, distance: 152.7
click at [137, 204] on div "**********" at bounding box center [327, 50] width 594 height 2337
click at [326, 193] on button "button" at bounding box center [329, 191] width 15 height 15
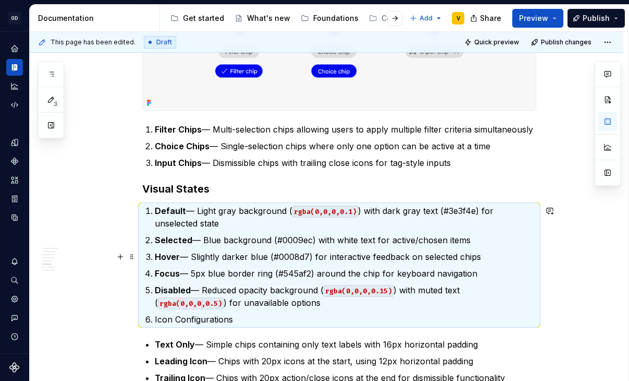
click at [188, 253] on p "Hover — Slightly darker blue (#0008d7) for interactive feedback on selected chi…" at bounding box center [346, 256] width 382 height 13
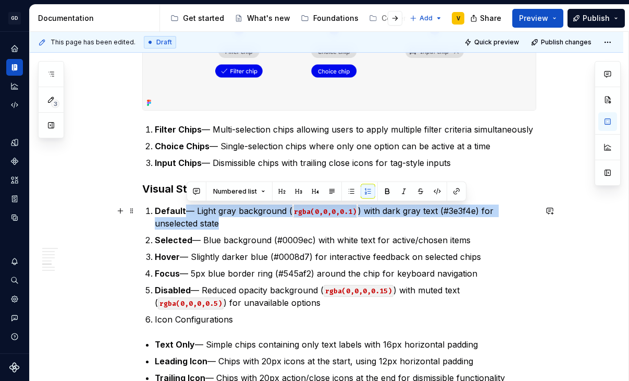
drag, startPoint x: 187, startPoint y: 213, endPoint x: 228, endPoint y: 225, distance: 43.6
click at [228, 225] on p "Default — Light gray background ( rgba(0,0,0,0.1) ) with dark gray text (#3e3f4…" at bounding box center [346, 216] width 382 height 25
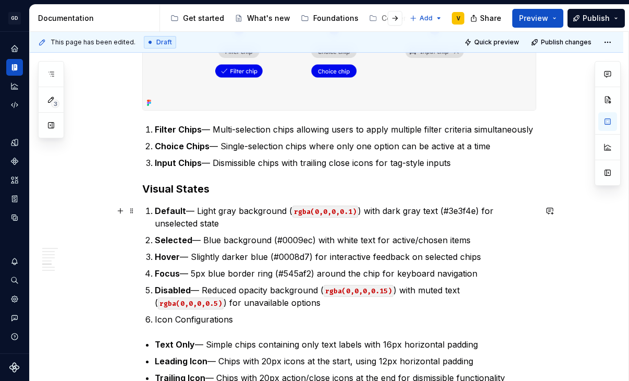
click at [265, 217] on p "Default — Light gray background ( rgba(0,0,0,0.1) ) with dark gray text (#3e3f4…" at bounding box center [346, 216] width 382 height 25
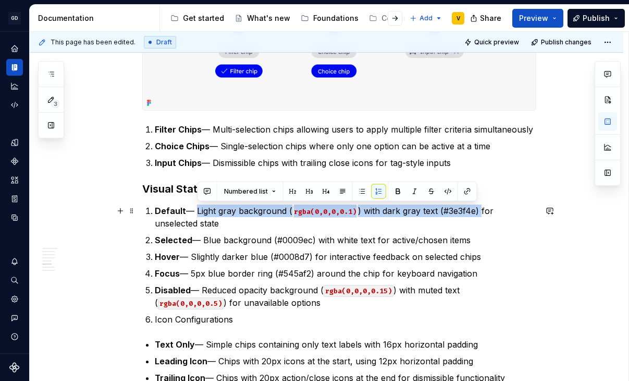
drag, startPoint x: 481, startPoint y: 211, endPoint x: 198, endPoint y: 212, distance: 283.2
click at [198, 212] on p "Default — Light gray background ( rgba(0,0,0,0.1) ) with dark gray text (#3e3f4…" at bounding box center [346, 216] width 382 height 25
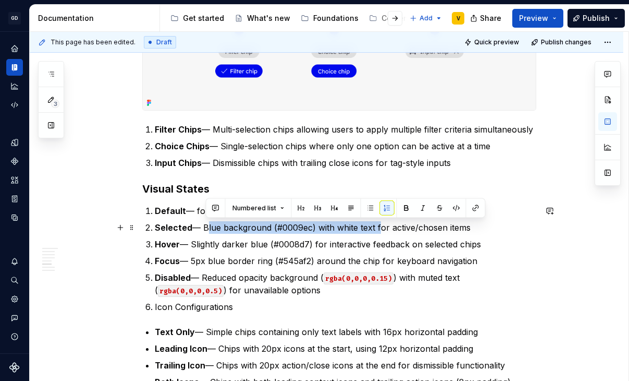
drag, startPoint x: 379, startPoint y: 227, endPoint x: 208, endPoint y: 230, distance: 171.1
click at [208, 230] on p "Selected — Blue background (#0009ec) with white text for active/chosen items" at bounding box center [346, 227] width 382 height 13
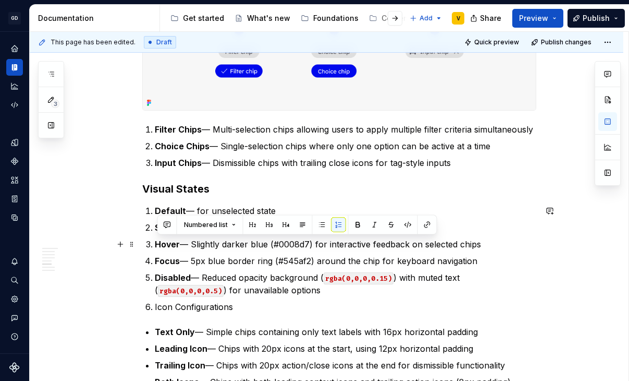
drag, startPoint x: 494, startPoint y: 244, endPoint x: 107, endPoint y: 241, distance: 386.9
click at [107, 241] on div "**********" at bounding box center [327, 41] width 594 height 2318
copy p "Hover — Slightly darker blue (#0008d7) for interactive feedback on selected chi…"
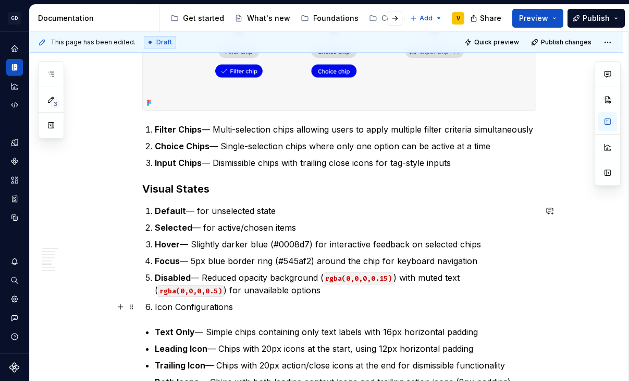
click at [251, 306] on p "Icon Configurations" at bounding box center [346, 306] width 382 height 13
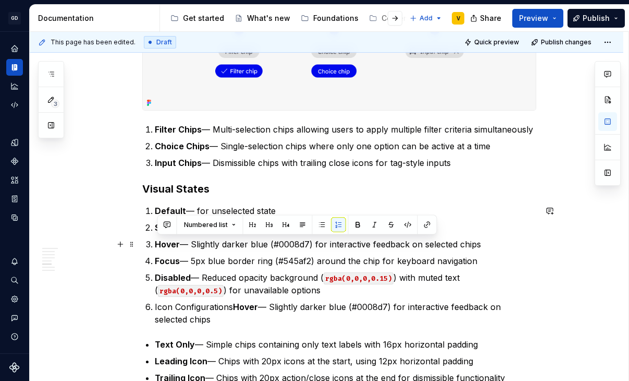
drag, startPoint x: 495, startPoint y: 243, endPoint x: 142, endPoint y: 243, distance: 352.5
click at [142, 243] on div "**********" at bounding box center [327, 47] width 594 height 2330
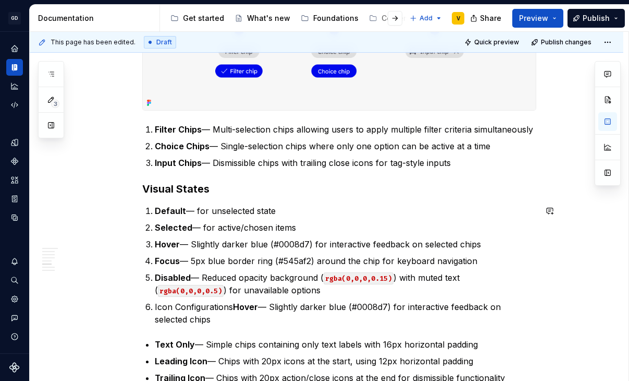
click at [182, 263] on p "Focus — 5px blue border ring (#545af2) around the chip for keyboard navigation" at bounding box center [346, 260] width 382 height 13
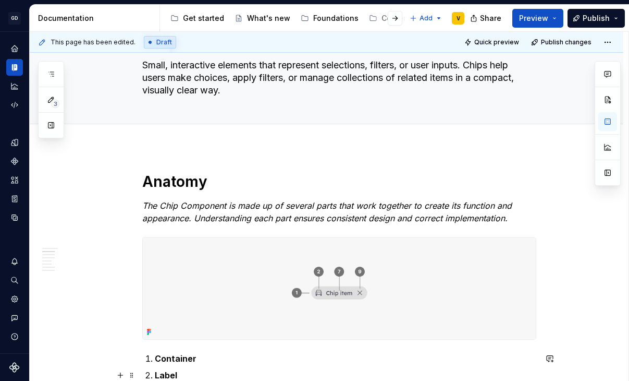
scroll to position [6, 0]
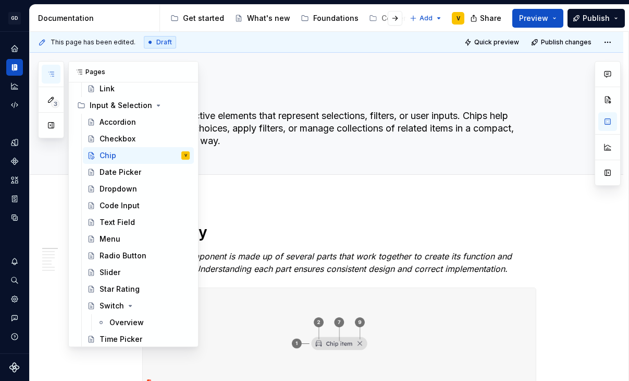
click at [56, 72] on button "button" at bounding box center [51, 74] width 19 height 19
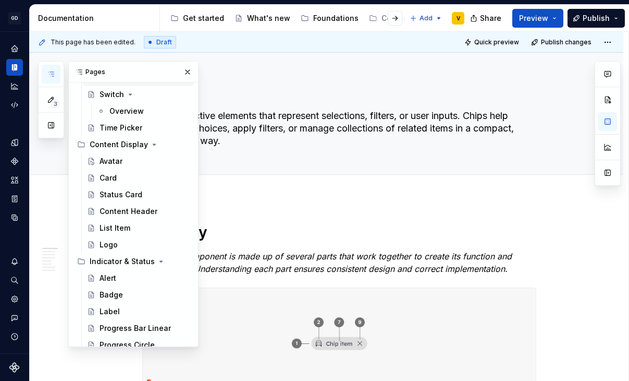
scroll to position [469, 0]
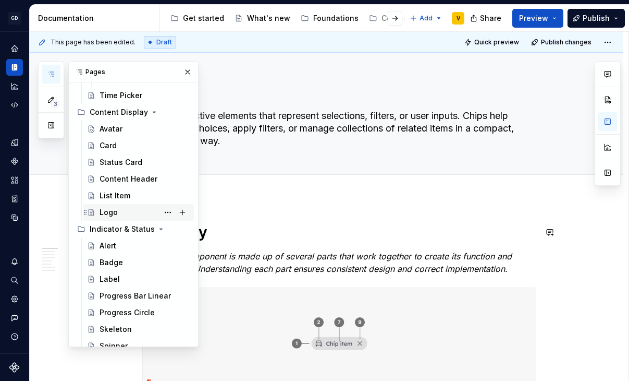
click at [124, 209] on div "Logo" at bounding box center [145, 212] width 90 height 15
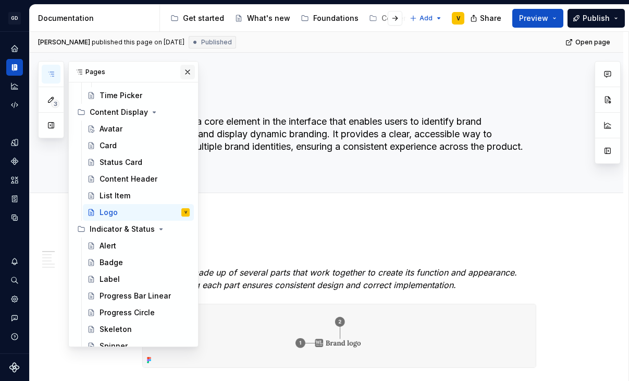
click at [192, 73] on button "button" at bounding box center [187, 72] width 15 height 15
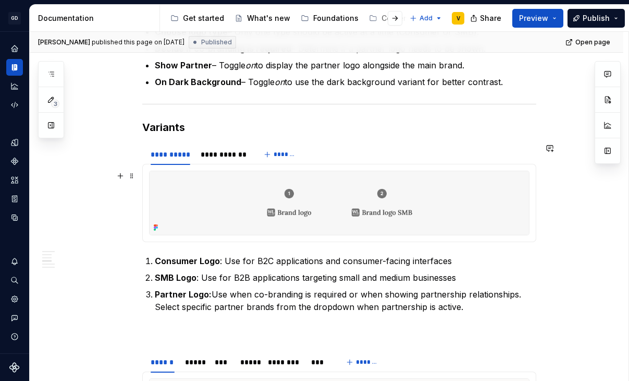
scroll to position [980, 0]
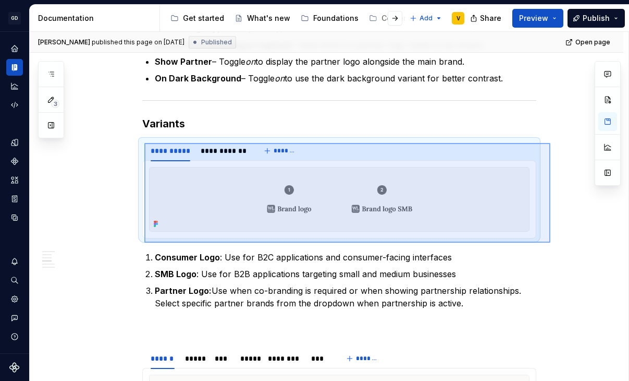
drag, startPoint x: 551, startPoint y: 242, endPoint x: 144, endPoint y: 143, distance: 418.3
click at [144, 143] on div "**********" at bounding box center [329, 206] width 599 height 349
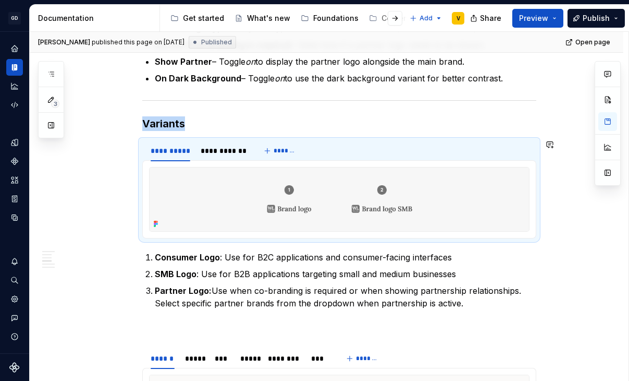
copy h3 "Variants"
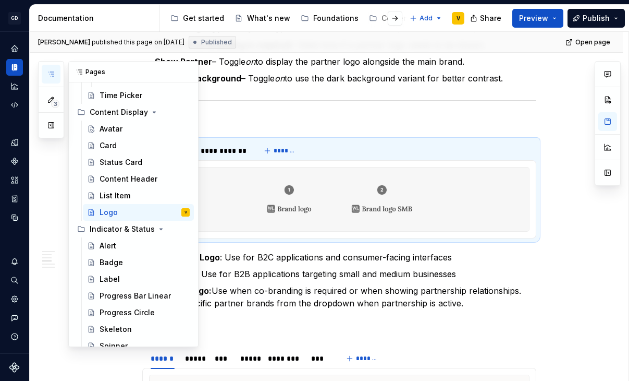
click at [53, 75] on icon "button" at bounding box center [51, 74] width 8 height 8
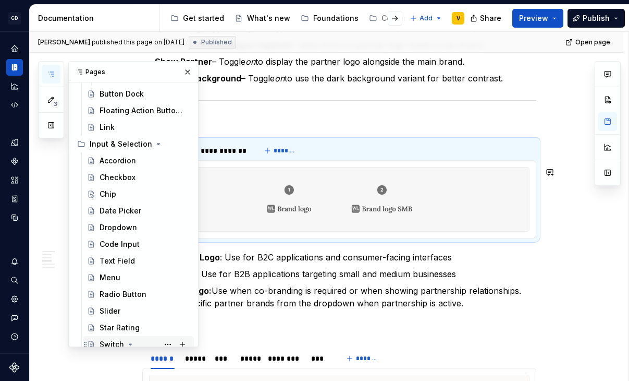
scroll to position [179, 0]
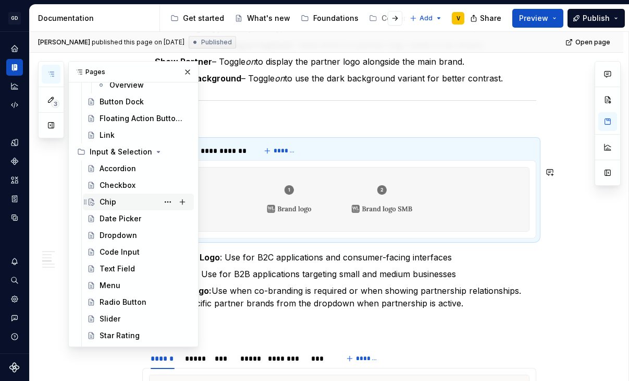
click at [122, 198] on div "Chip" at bounding box center [145, 202] width 90 height 15
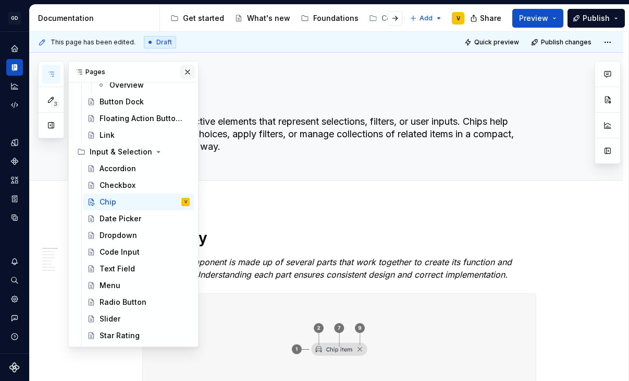
click at [191, 74] on button "button" at bounding box center [187, 72] width 15 height 15
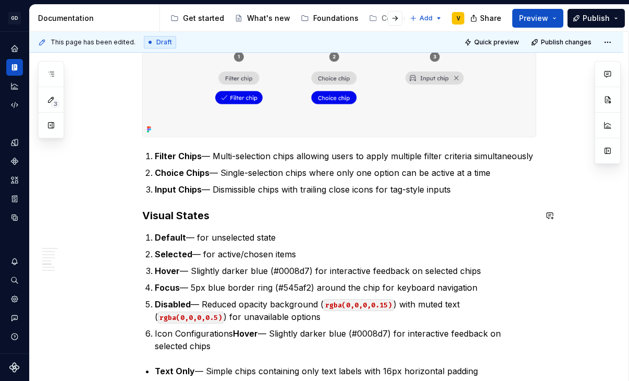
scroll to position [1367, 0]
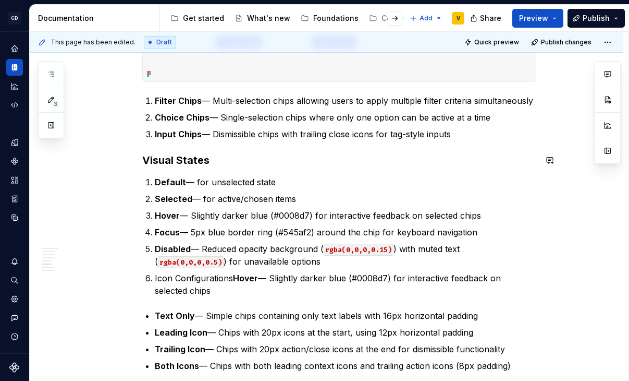
click at [219, 159] on h3 "Visual States" at bounding box center [339, 160] width 394 height 15
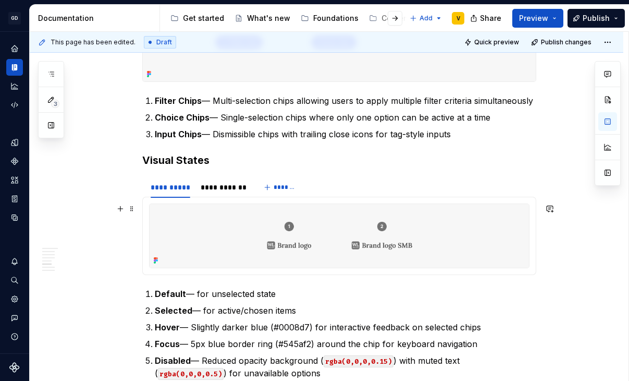
type textarea "*"
click at [254, 234] on img at bounding box center [340, 236] width 380 height 64
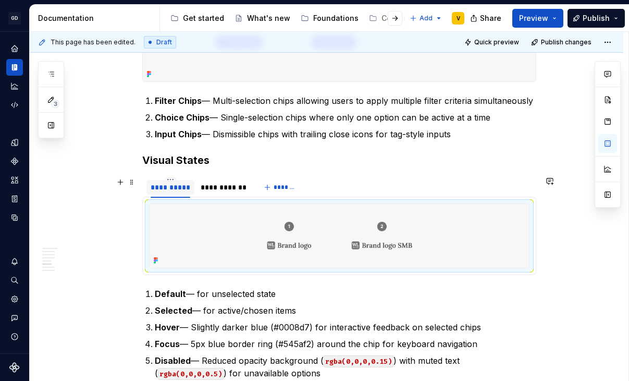
click at [172, 187] on div "**********" at bounding box center [171, 187] width 40 height 10
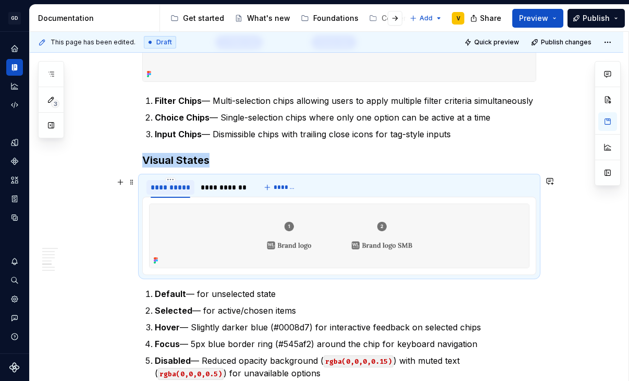
click at [172, 187] on div "**********" at bounding box center [171, 187] width 40 height 10
type input "**********"
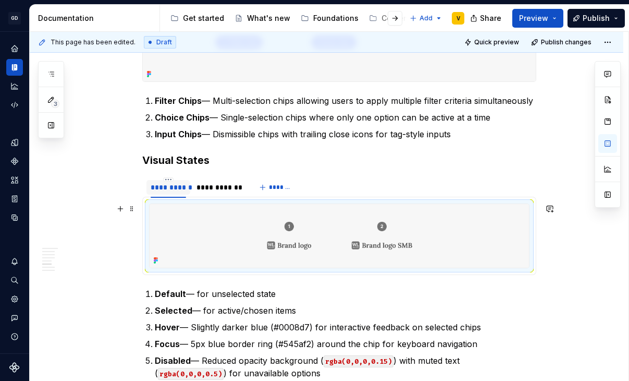
click at [277, 242] on img at bounding box center [340, 236] width 380 height 64
click at [308, 239] on img at bounding box center [340, 236] width 380 height 64
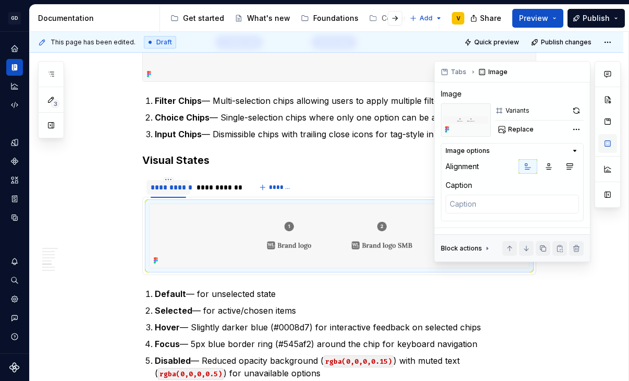
click at [609, 143] on button "button" at bounding box center [608, 143] width 19 height 19
click at [513, 137] on div "Tabs Image Image Variants Replace Image options Alignment Caption Block actions…" at bounding box center [512, 162] width 155 height 200
click at [515, 131] on span "Replace" at bounding box center [521, 129] width 26 height 8
type textarea "*"
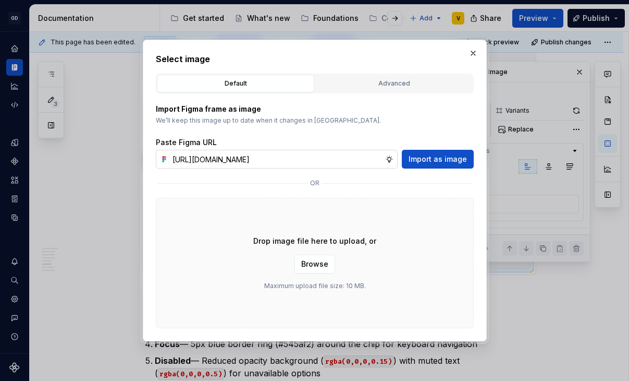
scroll to position [0, 370]
type input "[URL][DOMAIN_NAME]"
click at [424, 159] on span "Import as image" at bounding box center [438, 159] width 58 height 10
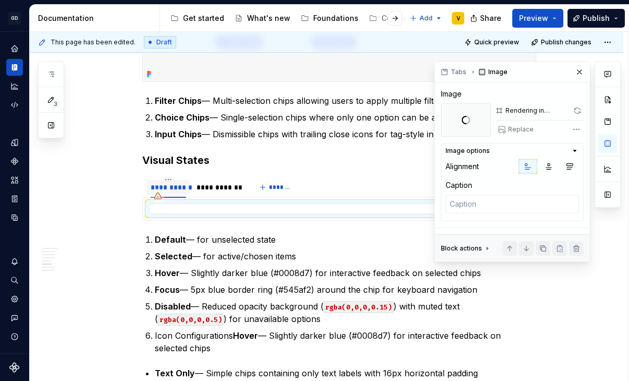
type textarea "*"
click at [228, 189] on div "**********" at bounding box center [219, 187] width 45 height 10
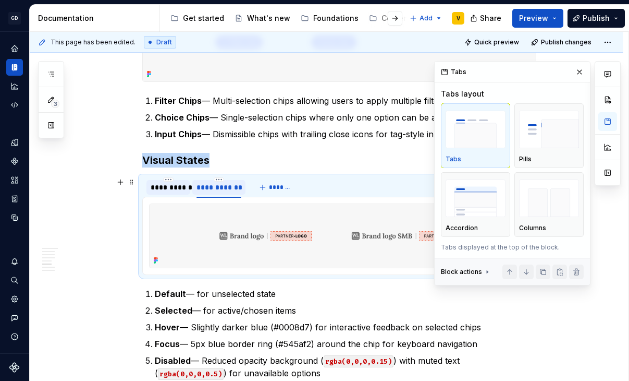
click at [225, 187] on div "**********" at bounding box center [219, 187] width 45 height 10
click at [229, 189] on input "**********" at bounding box center [217, 186] width 51 height 19
type input "**********"
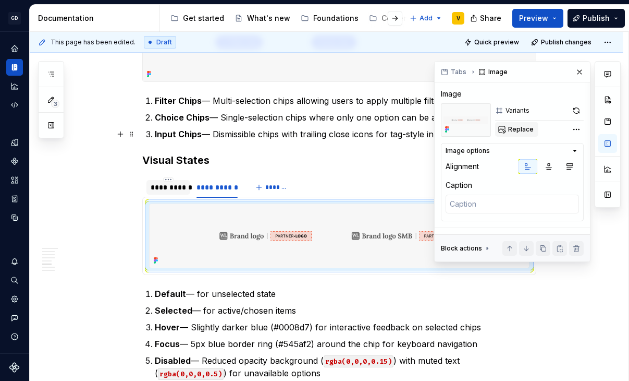
click at [524, 127] on span "Replace" at bounding box center [521, 129] width 26 height 8
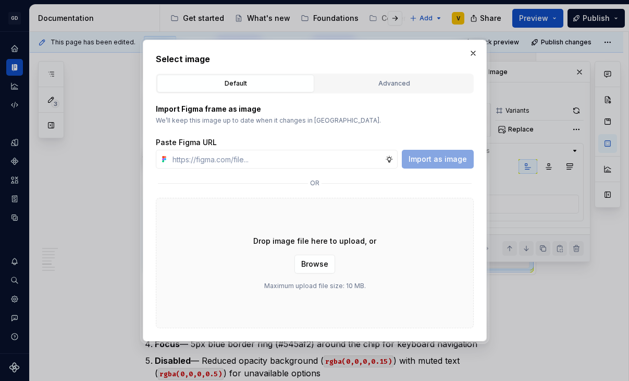
type textarea "*"
type input "[URL][DOMAIN_NAME]"
click at [418, 159] on span "Import as image" at bounding box center [438, 159] width 58 height 10
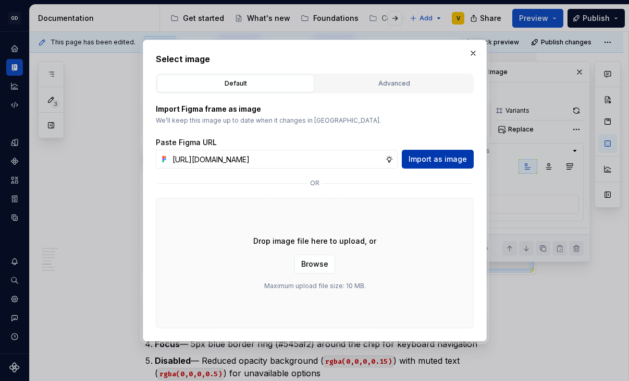
type textarea "*"
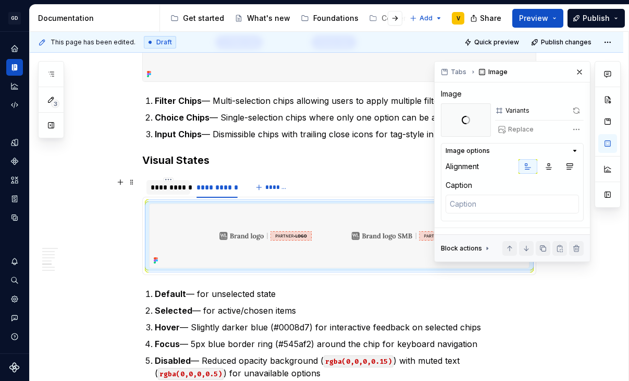
click at [171, 190] on div "**********" at bounding box center [168, 187] width 35 height 10
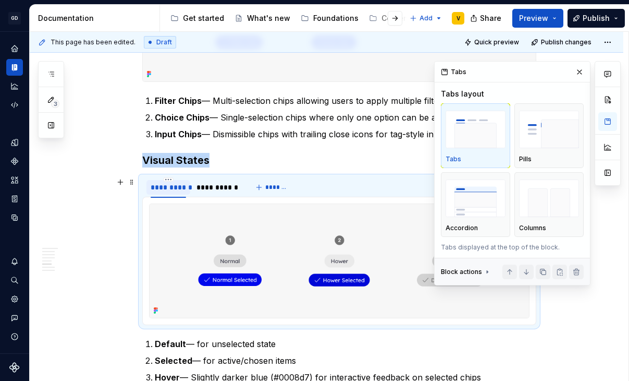
click at [180, 189] on div "**********" at bounding box center [168, 187] width 35 height 10
click at [179, 189] on input "**********" at bounding box center [169, 186] width 44 height 19
type input "**********"
type textarea "*"
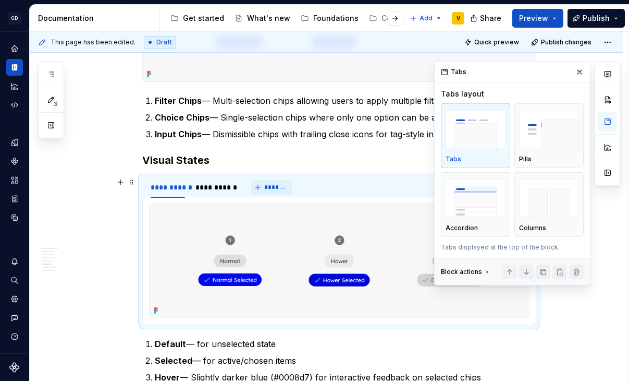
click at [272, 185] on span "*******" at bounding box center [275, 187] width 23 height 8
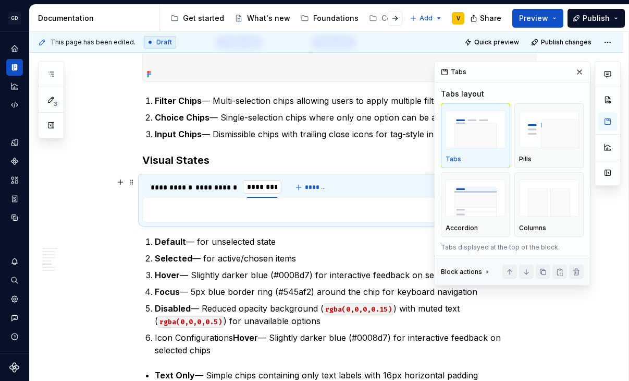
type input "**********"
click at [119, 210] on button "button" at bounding box center [120, 209] width 15 height 15
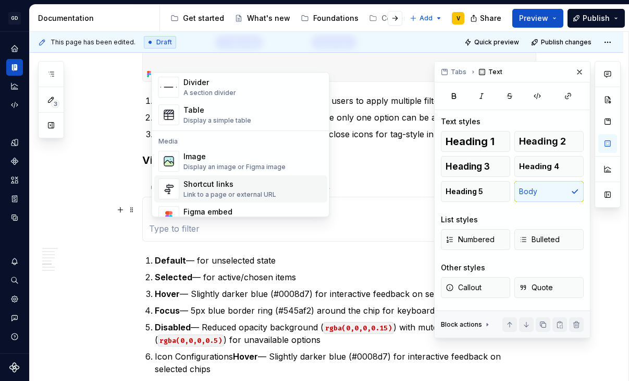
scroll to position [378, 0]
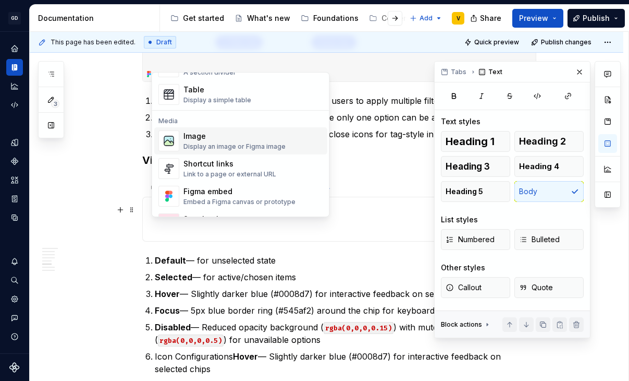
click at [201, 140] on div "Image" at bounding box center [235, 136] width 102 height 10
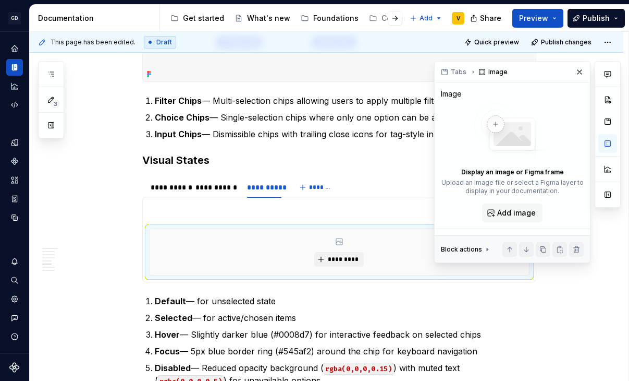
type textarea "*"
click at [348, 258] on span "*********" at bounding box center [343, 259] width 32 height 8
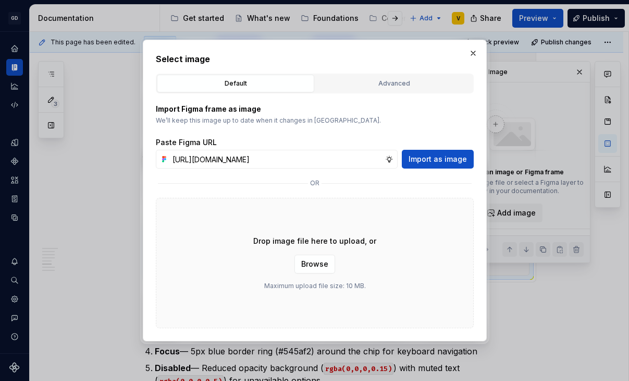
scroll to position [0, 371]
type input "[URL][DOMAIN_NAME]"
click at [458, 160] on span "Import as image" at bounding box center [438, 159] width 58 height 10
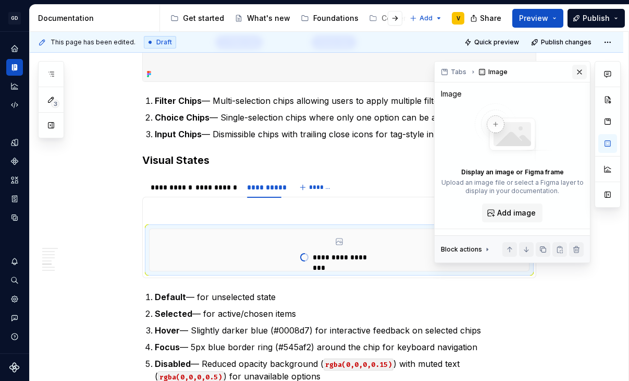
click at [580, 72] on button "button" at bounding box center [580, 72] width 15 height 15
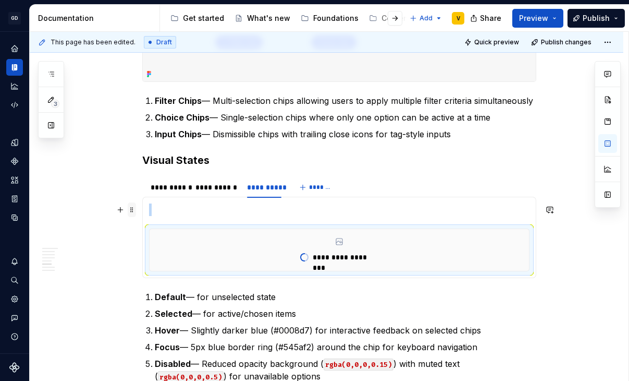
click at [136, 209] on span at bounding box center [132, 209] width 8 height 15
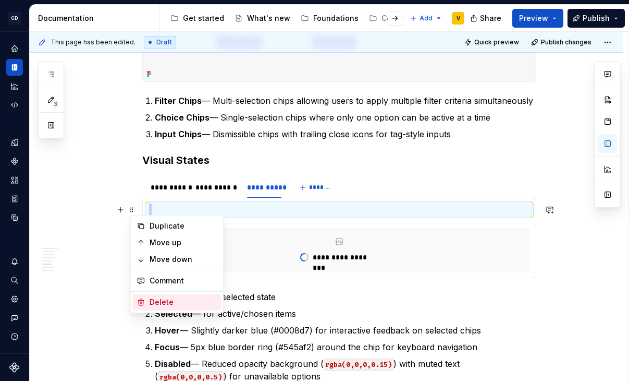
click at [154, 300] on div "Delete" at bounding box center [184, 302] width 68 height 10
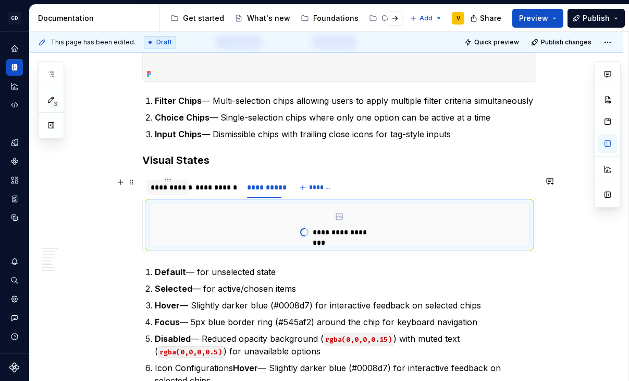
click at [169, 189] on div "**********" at bounding box center [168, 187] width 34 height 10
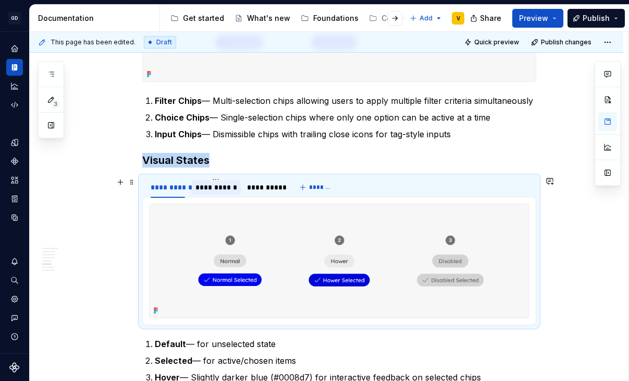
click at [207, 189] on div "**********" at bounding box center [216, 187] width 41 height 10
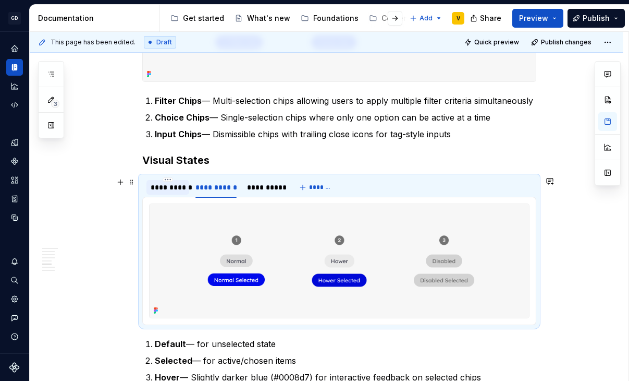
click at [176, 189] on div "**********" at bounding box center [168, 187] width 34 height 10
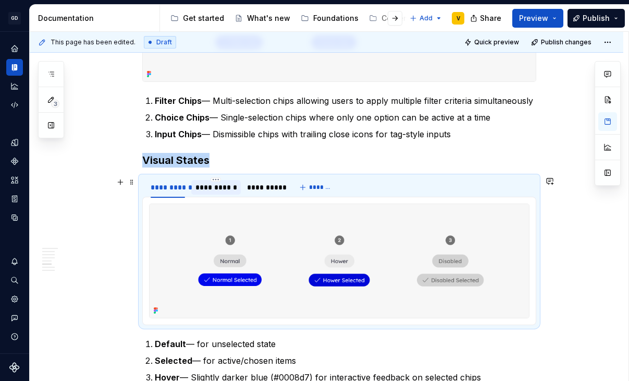
click at [209, 186] on div "**********" at bounding box center [216, 187] width 41 height 10
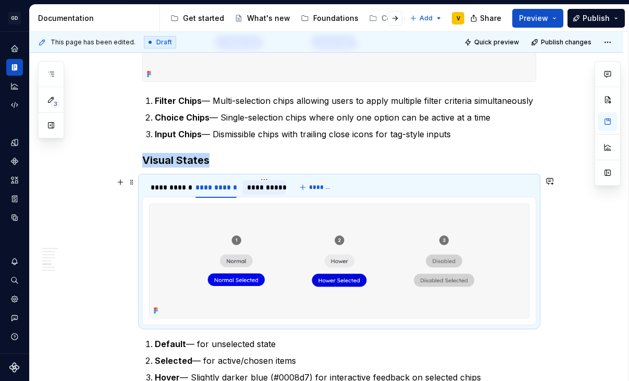
click at [247, 187] on div "**********" at bounding box center [264, 187] width 43 height 15
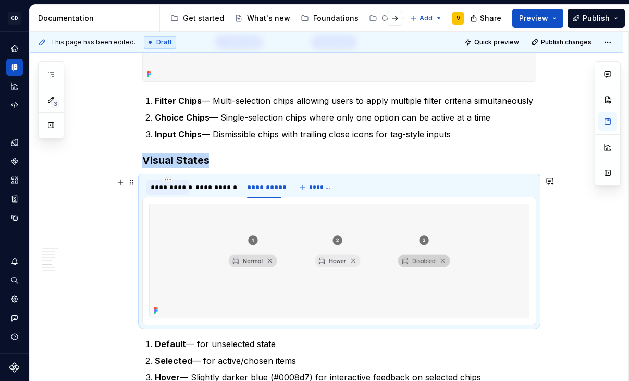
click at [176, 189] on div "**********" at bounding box center [168, 187] width 34 height 10
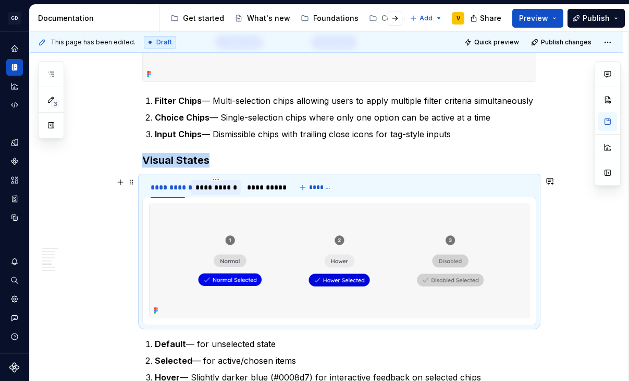
click at [199, 189] on div "**********" at bounding box center [216, 187] width 41 height 10
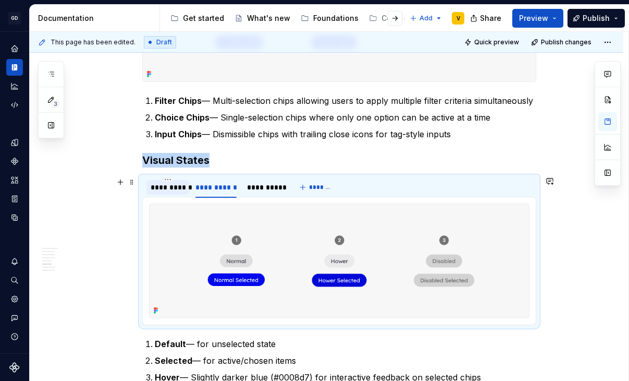
click at [167, 187] on div "**********" at bounding box center [168, 187] width 34 height 10
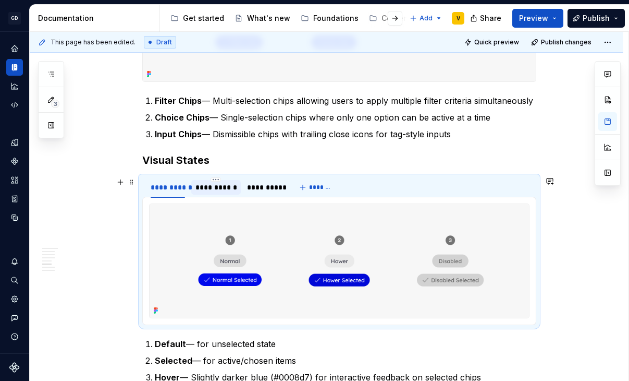
click at [212, 190] on div "**********" at bounding box center [216, 187] width 41 height 10
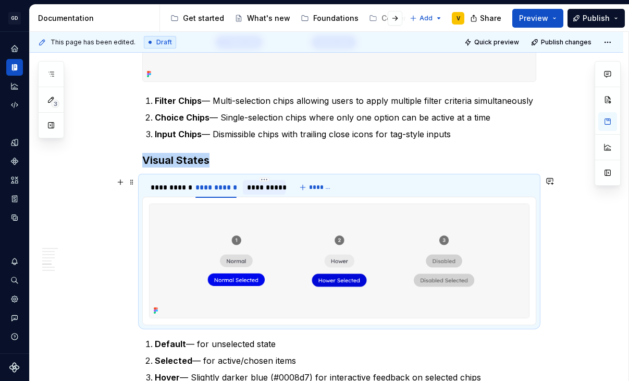
click at [259, 188] on div "**********" at bounding box center [264, 187] width 35 height 10
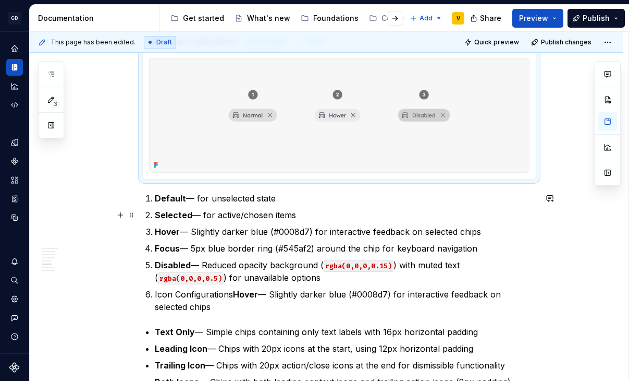
scroll to position [1483, 0]
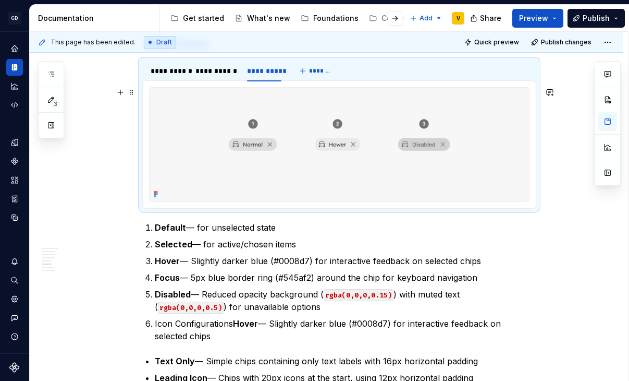
type textarea "*"
click at [185, 76] on div "**********" at bounding box center [168, 71] width 43 height 15
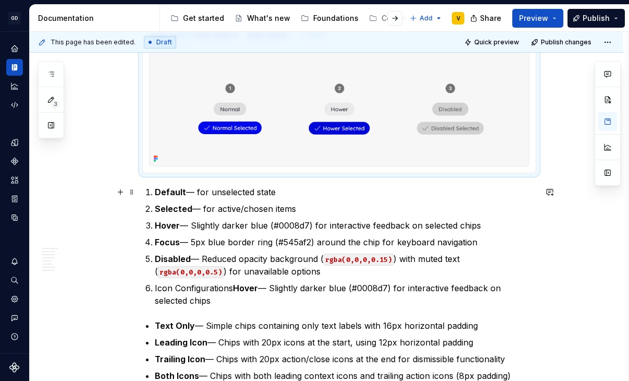
scroll to position [1516, 0]
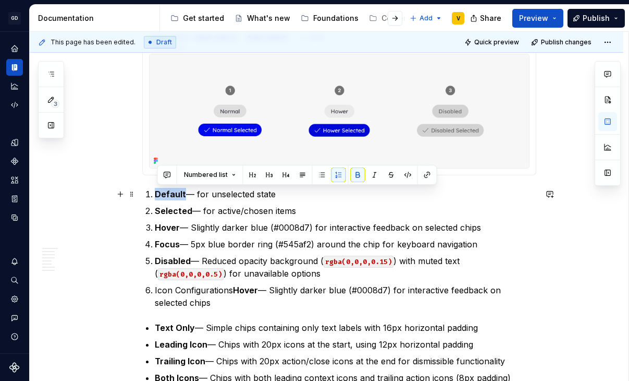
drag, startPoint x: 187, startPoint y: 193, endPoint x: 155, endPoint y: 194, distance: 31.8
click at [155, 194] on li "Default — for unselected state" at bounding box center [346, 194] width 382 height 13
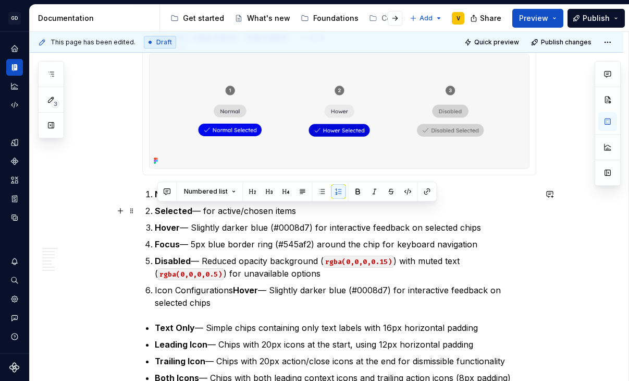
drag, startPoint x: 312, startPoint y: 212, endPoint x: 144, endPoint y: 209, distance: 167.9
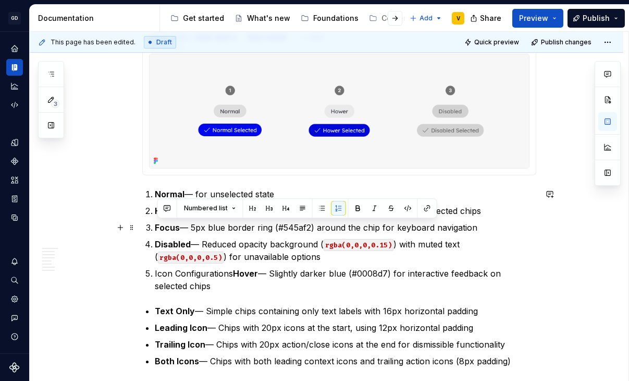
drag, startPoint x: 501, startPoint y: 230, endPoint x: 146, endPoint y: 228, distance: 354.6
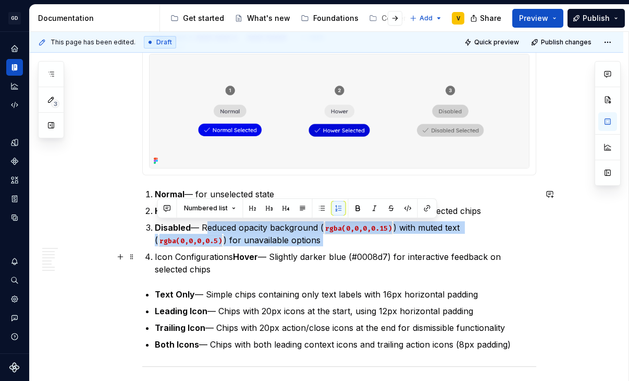
drag, startPoint x: 206, startPoint y: 227, endPoint x: 249, endPoint y: 247, distance: 47.4
click at [249, 247] on ol "Normal — for unselected state Hover — Slightly darker blue (#0008d7) for intera…" at bounding box center [346, 232] width 382 height 88
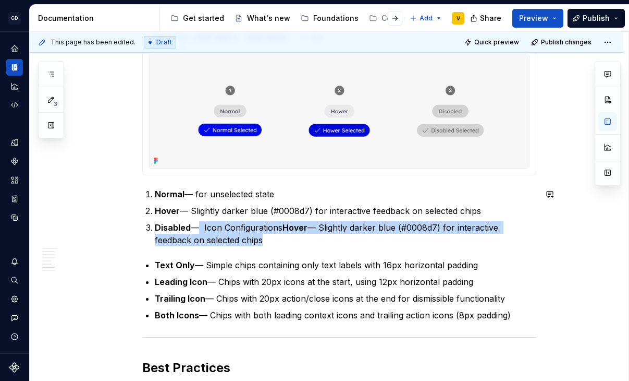
drag, startPoint x: 196, startPoint y: 227, endPoint x: 253, endPoint y: 251, distance: 61.5
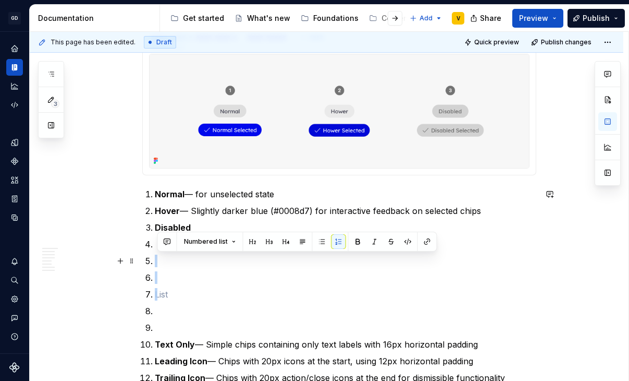
drag, startPoint x: 173, startPoint y: 291, endPoint x: 144, endPoint y: 258, distance: 43.3
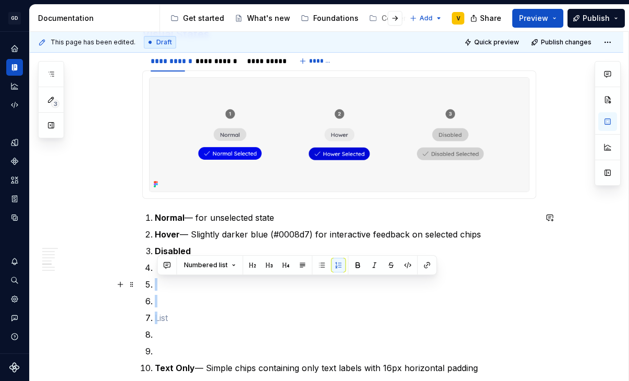
scroll to position [1445, 0]
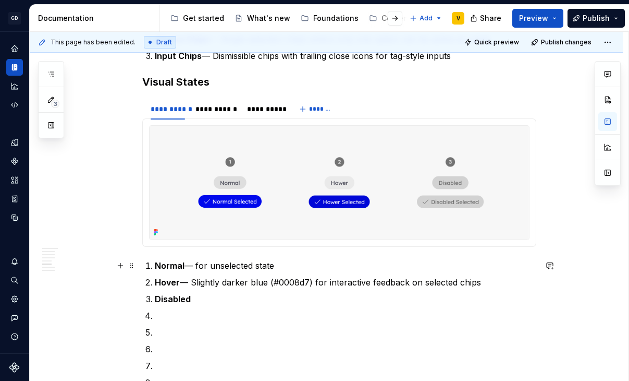
click at [179, 264] on strong "Normal" at bounding box center [170, 265] width 30 height 10
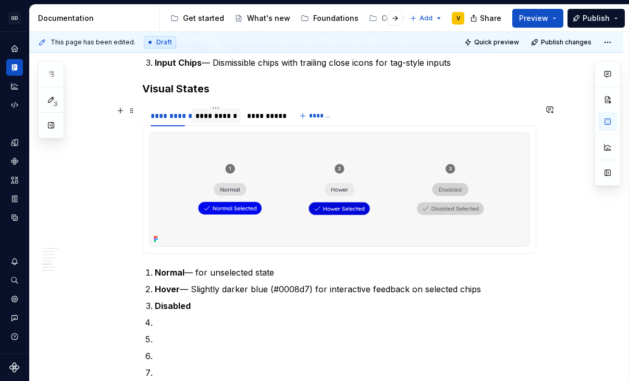
click at [212, 116] on div "**********" at bounding box center [216, 116] width 41 height 10
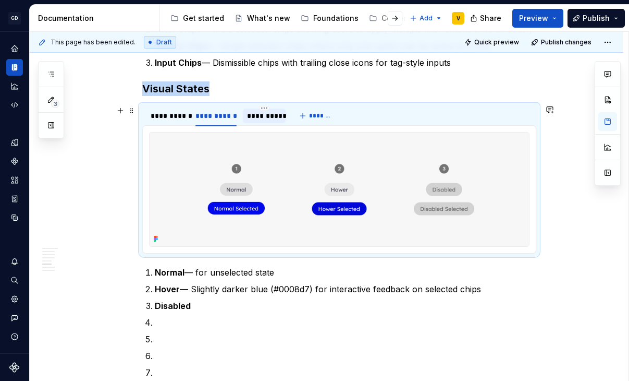
click at [265, 117] on div "**********" at bounding box center [264, 116] width 35 height 10
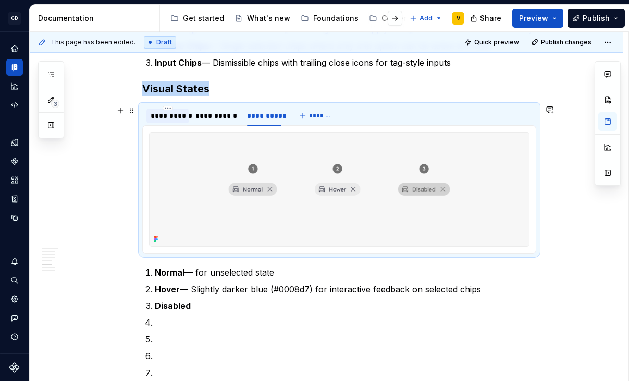
click at [175, 118] on div "**********" at bounding box center [168, 116] width 34 height 10
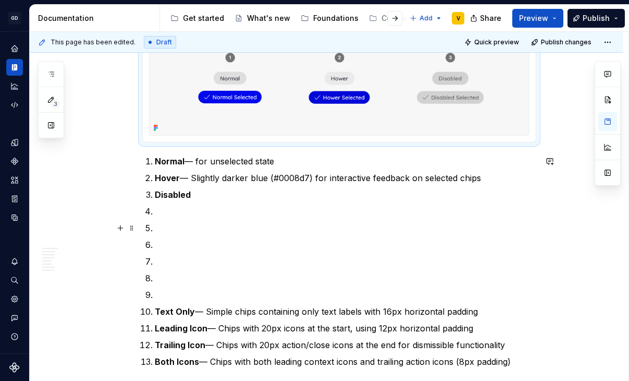
scroll to position [1636, 0]
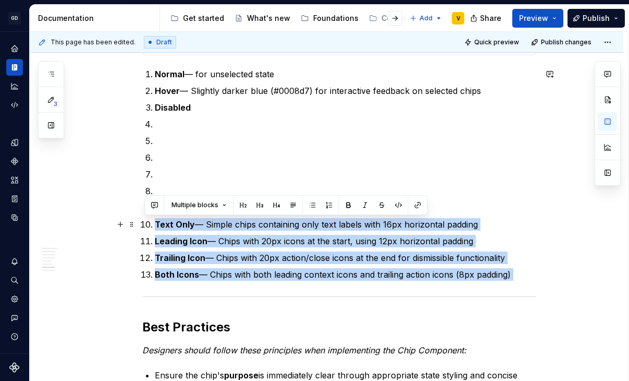
drag, startPoint x: 528, startPoint y: 288, endPoint x: 148, endPoint y: 218, distance: 386.1
copy div "Text Only — Simple chips containing only text labels with 16px horizontal paddi…"
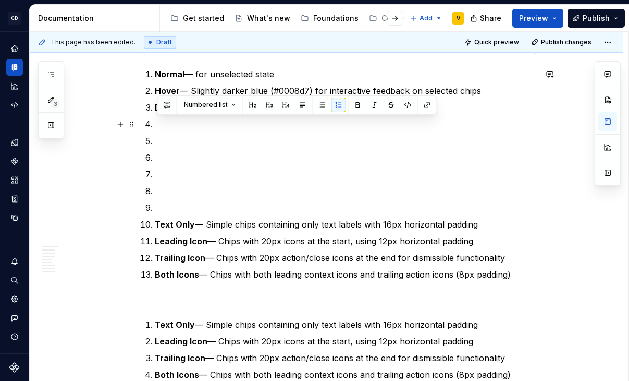
drag, startPoint x: 527, startPoint y: 272, endPoint x: 142, endPoint y: 128, distance: 410.9
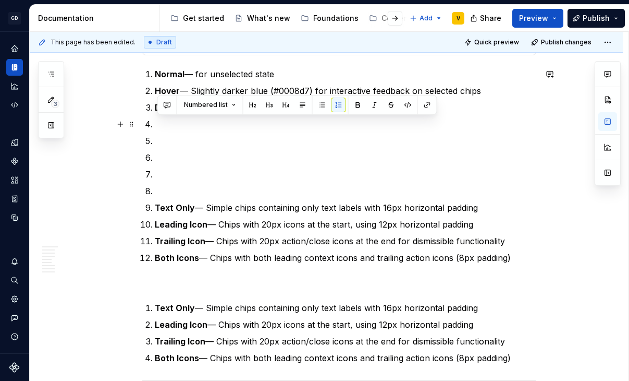
drag, startPoint x: 522, startPoint y: 255, endPoint x: 141, endPoint y: 123, distance: 402.9
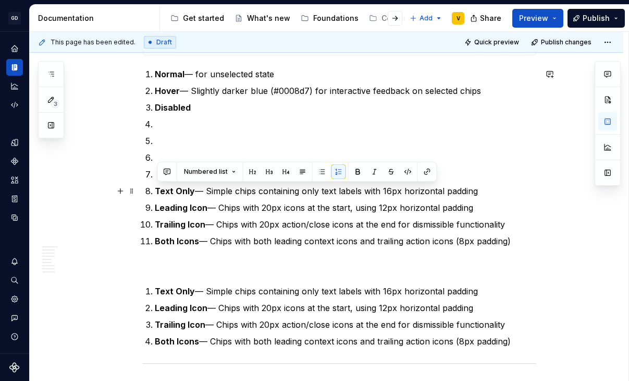
drag, startPoint x: 466, startPoint y: 238, endPoint x: 176, endPoint y: 185, distance: 294.9
click at [176, 185] on ol "Normal — for unselected state Hover — Slightly darker blue (#0008d7) for intera…" at bounding box center [346, 157] width 382 height 179
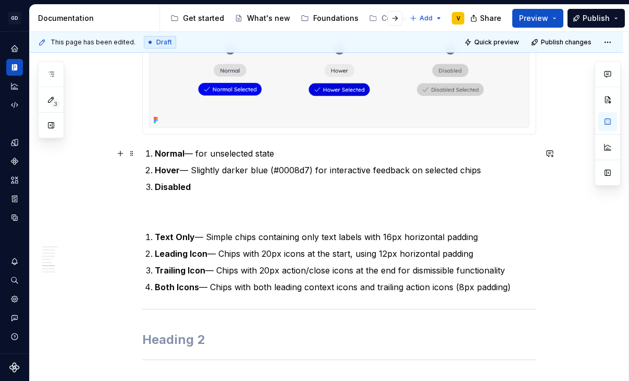
scroll to position [1544, 0]
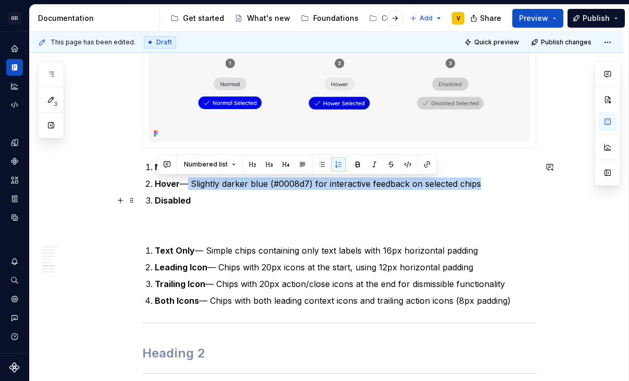
drag, startPoint x: 183, startPoint y: 185, endPoint x: 490, endPoint y: 192, distance: 307.2
click at [490, 192] on ol "Normal — for unselected state Hover — Slightly darker blue (#0008d7) for intera…" at bounding box center [346, 184] width 382 height 46
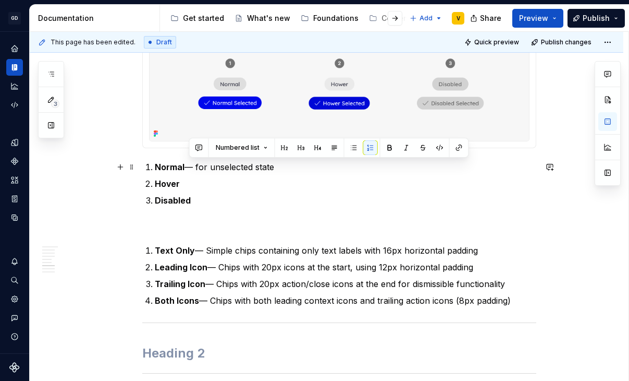
drag, startPoint x: 277, startPoint y: 166, endPoint x: 190, endPoint y: 167, distance: 86.6
click at [190, 167] on p "Normal — for unselected state" at bounding box center [346, 167] width 382 height 13
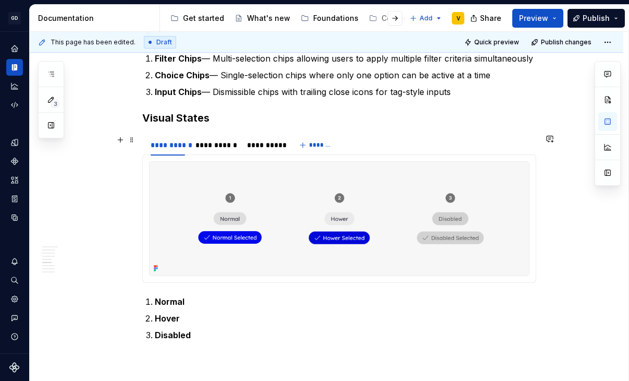
scroll to position [1385, 0]
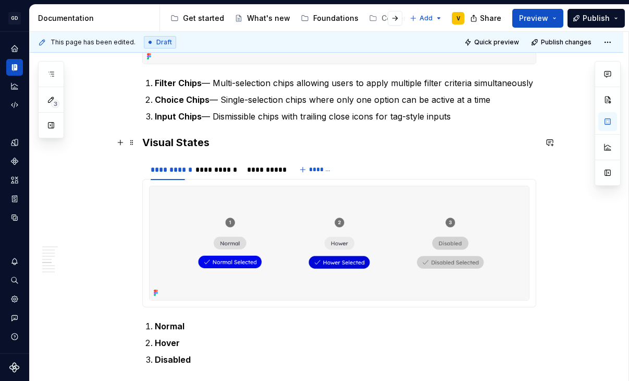
click at [145, 143] on h3 "Visual States" at bounding box center [339, 142] width 394 height 15
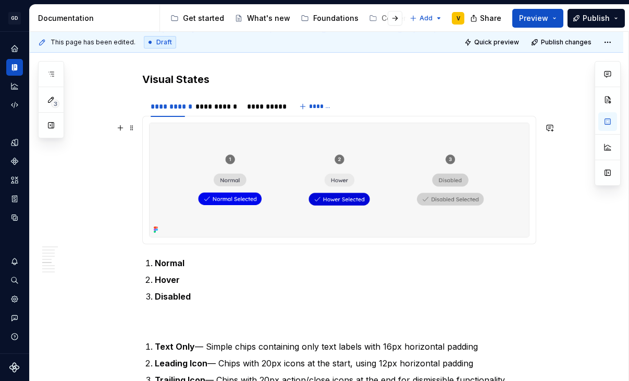
scroll to position [1474, 0]
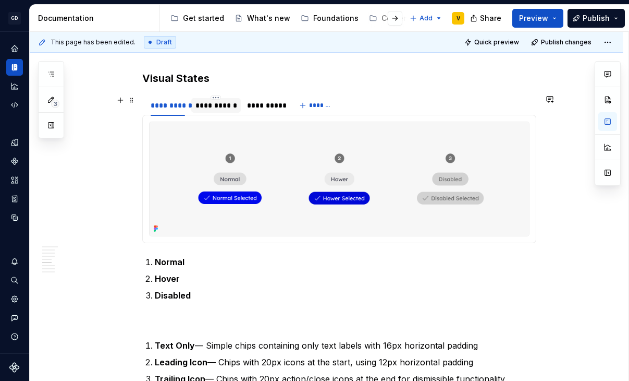
click at [211, 102] on div "**********" at bounding box center [216, 105] width 41 height 10
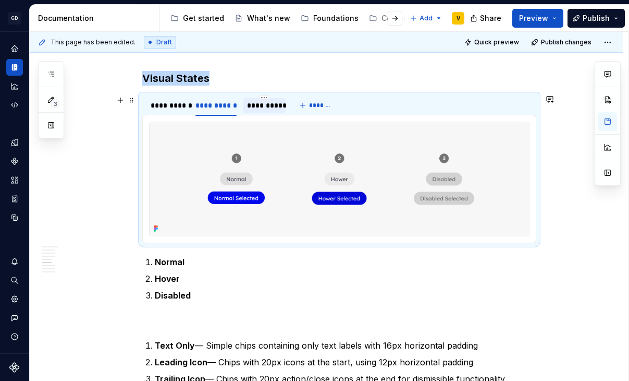
click at [263, 111] on div "**********" at bounding box center [264, 105] width 43 height 15
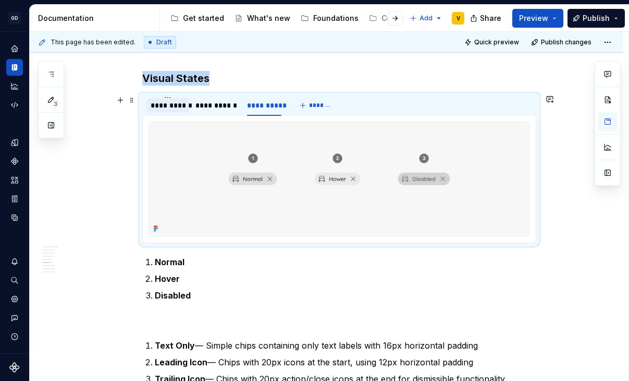
click at [168, 110] on div "**********" at bounding box center [168, 105] width 34 height 10
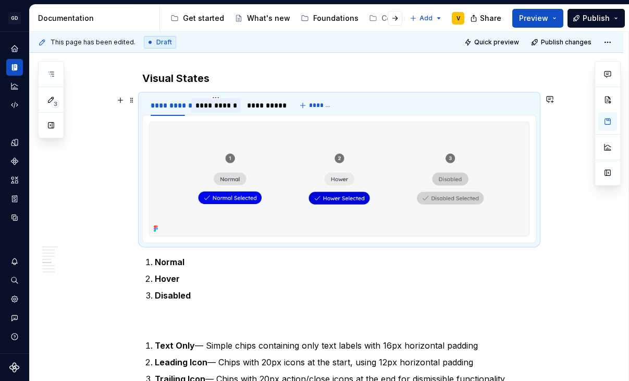
click at [222, 110] on div "**********" at bounding box center [216, 105] width 41 height 10
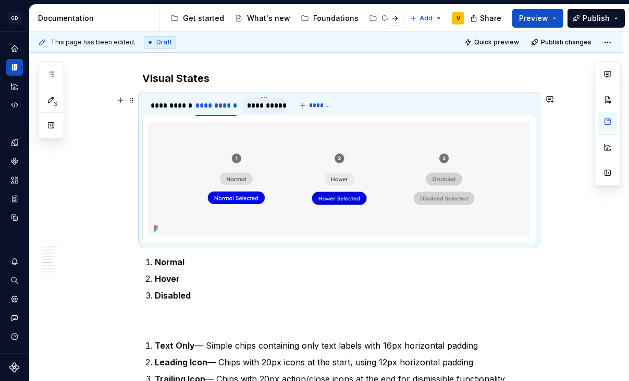
click at [258, 105] on div "**********" at bounding box center [264, 105] width 35 height 10
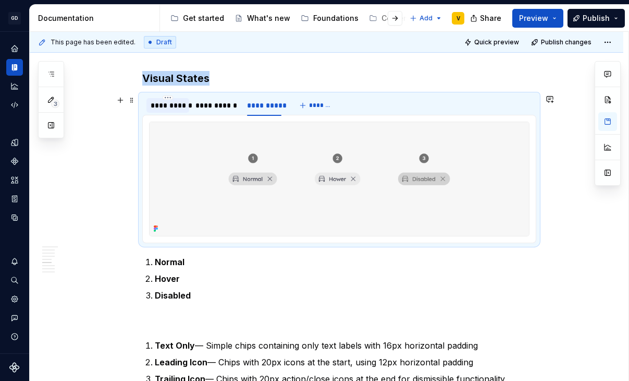
click at [169, 108] on div "**********" at bounding box center [168, 105] width 34 height 10
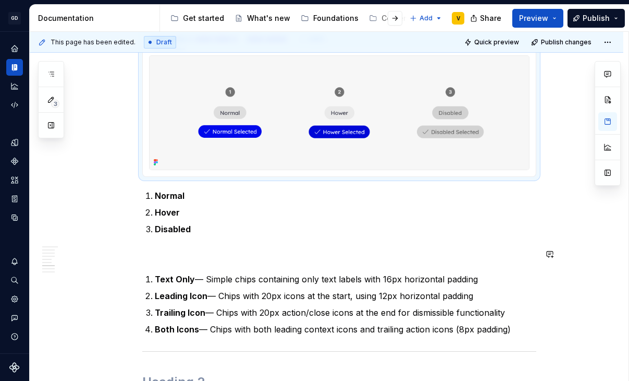
scroll to position [1513, 0]
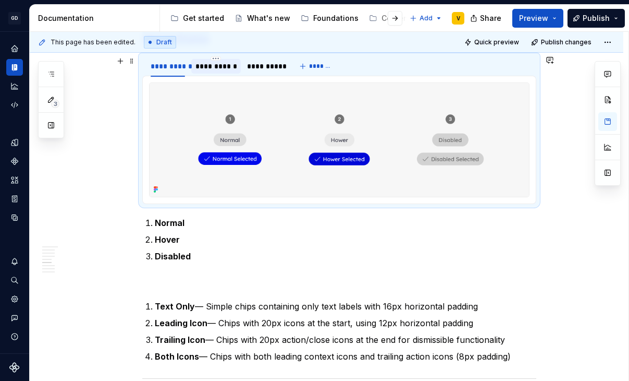
click at [213, 74] on div "**********" at bounding box center [216, 66] width 50 height 17
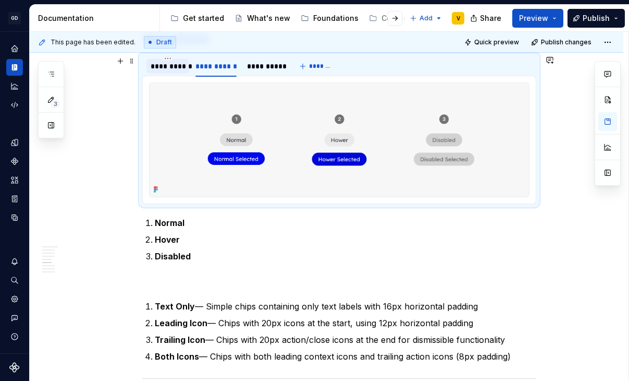
click at [180, 69] on div "**********" at bounding box center [168, 66] width 34 height 10
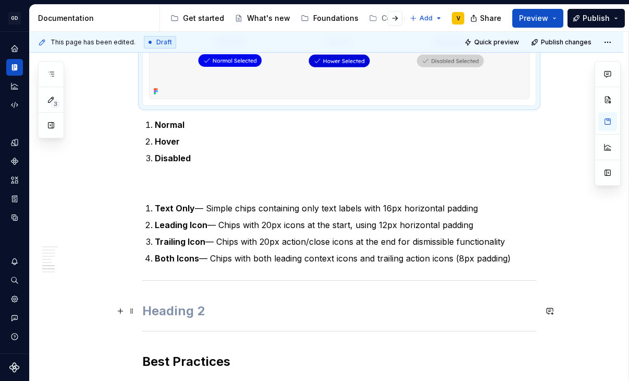
scroll to position [1611, 0]
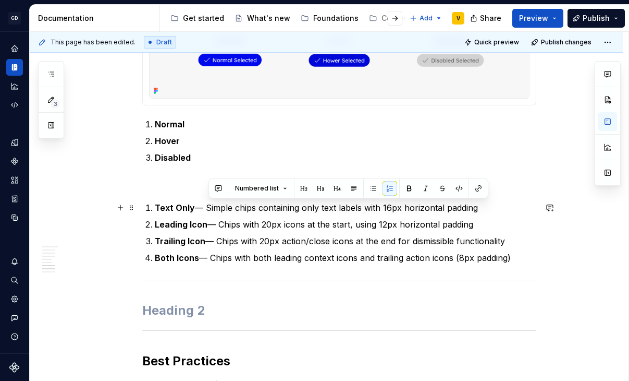
drag, startPoint x: 210, startPoint y: 210, endPoint x: 478, endPoint y: 209, distance: 268.6
click at [478, 209] on p "Text Only — Simple chips containing only text labels with 16px horizontal paddi…" at bounding box center [346, 207] width 382 height 13
click at [447, 224] on p "Leading Icon — Chips with 20px icons at the start, using 12px horizontal padding" at bounding box center [346, 224] width 382 height 13
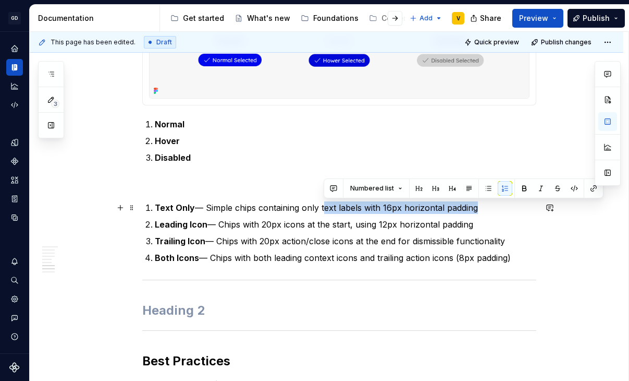
drag, startPoint x: 475, startPoint y: 210, endPoint x: 324, endPoint y: 210, distance: 150.7
click at [324, 210] on p "Text Only — Simple chips containing only text labels with 16px horizontal paddi…" at bounding box center [346, 207] width 382 height 13
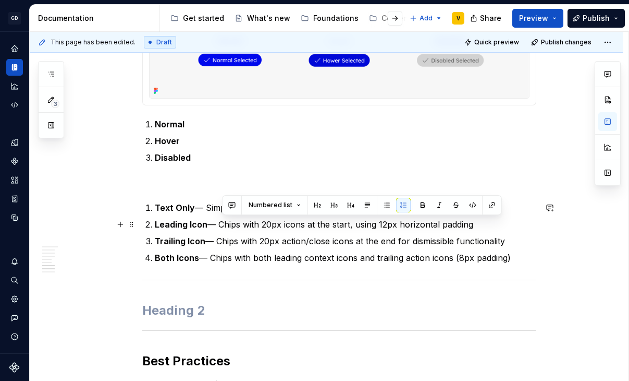
drag, startPoint x: 222, startPoint y: 226, endPoint x: 487, endPoint y: 223, distance: 264.9
click at [487, 223] on p "Leading Icon — Chips with 20px icons at the start, using 12px horizontal padding" at bounding box center [346, 224] width 382 height 13
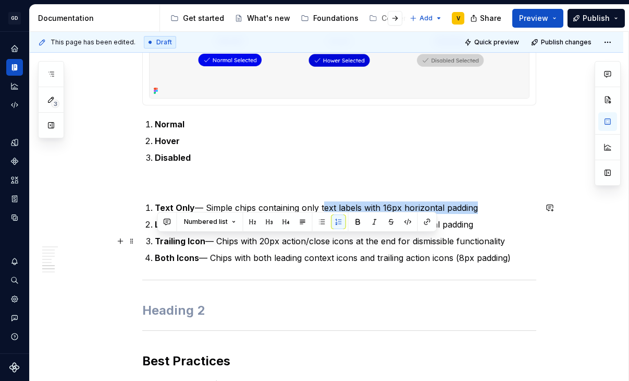
drag, startPoint x: 157, startPoint y: 239, endPoint x: 509, endPoint y: 242, distance: 352.0
click at [509, 242] on p "Trailing Icon — Chips with 20px action/close icons at the end for dismissible f…" at bounding box center [346, 241] width 382 height 13
click at [502, 240] on p "Trailing Icon — Chips with 20px action/close icons at the end for dismissible f…" at bounding box center [346, 241] width 382 height 13
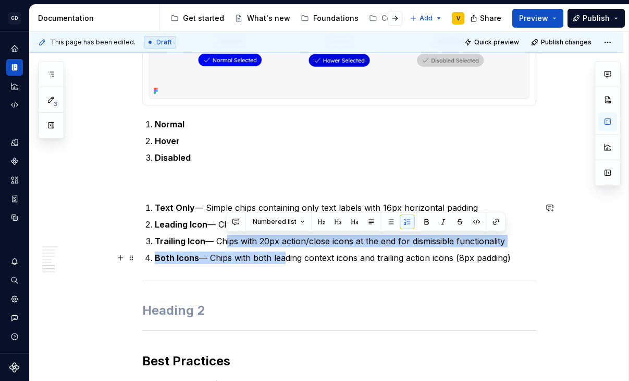
drag, startPoint x: 225, startPoint y: 240, endPoint x: 285, endPoint y: 251, distance: 61.0
click at [285, 251] on ol "Text Only — Simple chips containing only text labels with 16px horizontal paddi…" at bounding box center [346, 232] width 382 height 63
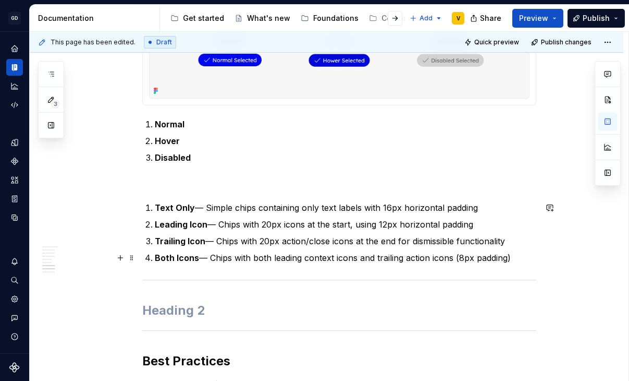
click at [287, 255] on p "Both Icons — Chips with both leading context icons and trailing action icons (8…" at bounding box center [346, 257] width 382 height 13
click at [209, 256] on p "Both Icons — Chips with both leading context icons and trailing action icons (8…" at bounding box center [346, 257] width 382 height 13
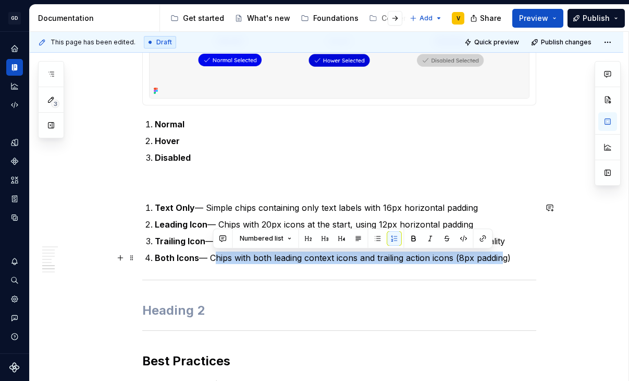
drag, startPoint x: 215, startPoint y: 256, endPoint x: 502, endPoint y: 252, distance: 286.8
click at [502, 252] on p "Both Icons — Chips with both leading context icons and trailing action icons (8…" at bounding box center [346, 257] width 382 height 13
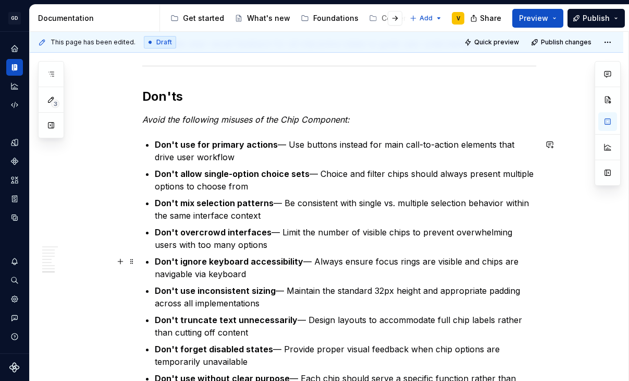
scroll to position [2250, 0]
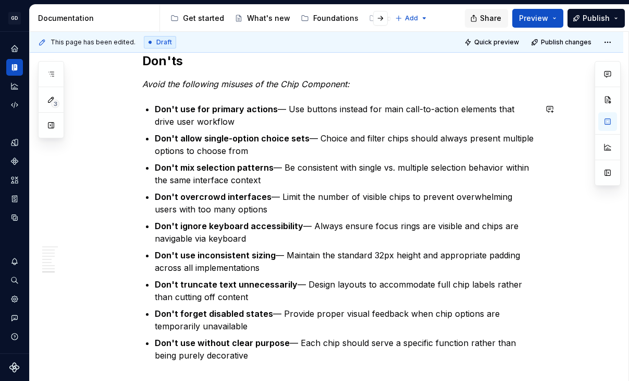
type textarea "*"
